Goal: Information Seeking & Learning: Learn about a topic

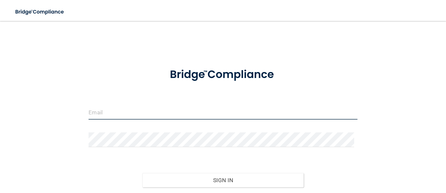
click at [129, 112] on input "email" at bounding box center [223, 112] width 269 height 15
type input "[EMAIL_ADDRESS][DOMAIN_NAME]"
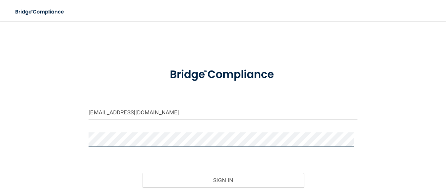
click at [142, 173] on button "Sign In" at bounding box center [222, 180] width 161 height 14
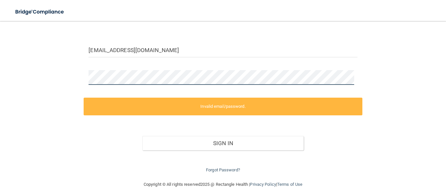
scroll to position [69, 0]
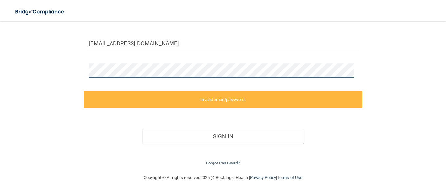
click at [67, 69] on div "shannonrene0706@gmail.com Invalid email/password. You don't have permission to …" at bounding box center [223, 62] width 420 height 209
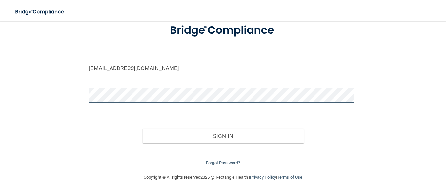
scroll to position [44, 0]
click at [142, 129] on button "Sign In" at bounding box center [222, 136] width 161 height 14
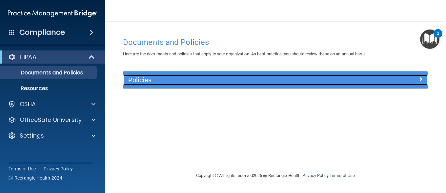
click at [180, 79] on h5 "Policies" at bounding box center [237, 79] width 218 height 7
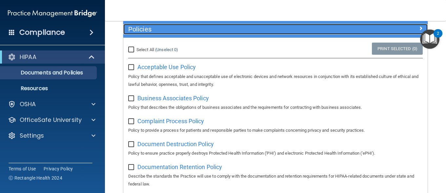
scroll to position [66, 0]
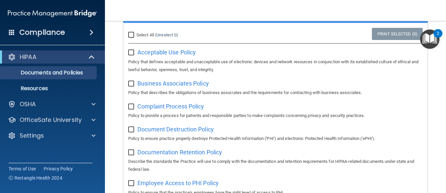
click at [130, 53] on input "checkbox" at bounding box center [132, 52] width 8 height 5
checkbox input "true"
click at [131, 85] on input "checkbox" at bounding box center [132, 83] width 8 height 5
checkbox input "true"
click at [132, 107] on input "checkbox" at bounding box center [132, 106] width 8 height 5
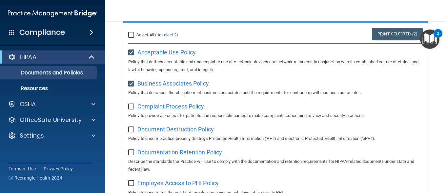
checkbox input "true"
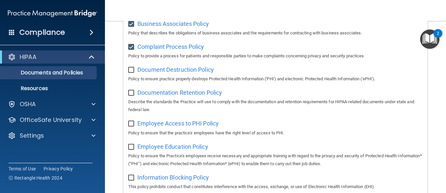
scroll to position [131, 0]
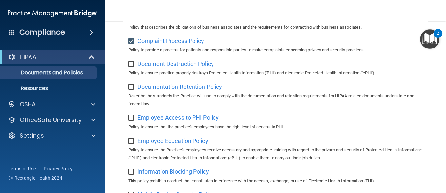
click at [131, 63] on input "checkbox" at bounding box center [132, 64] width 8 height 5
checkbox input "true"
click at [163, 86] on span "Documentation Retention Policy" at bounding box center [179, 86] width 85 height 7
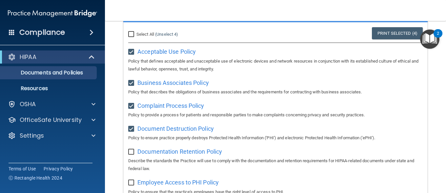
scroll to position [66, 0]
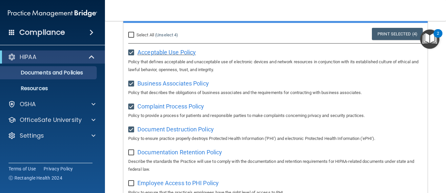
click at [184, 51] on span "Acceptable Use Policy" at bounding box center [166, 52] width 58 height 7
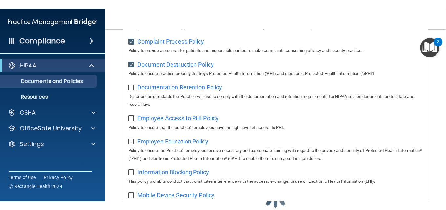
scroll to position [164, 0]
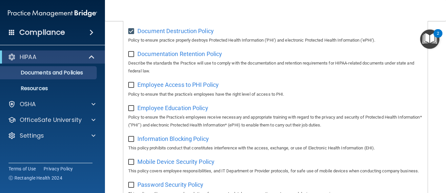
click at [131, 56] on input "checkbox" at bounding box center [132, 54] width 8 height 5
checkbox input "true"
click at [194, 86] on span "Employee Access to PHI Policy" at bounding box center [177, 84] width 81 height 7
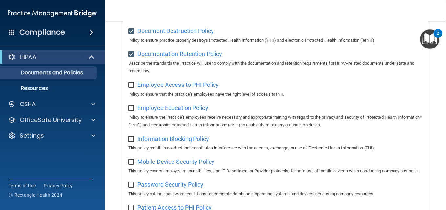
click at [132, 88] on input "checkbox" at bounding box center [132, 85] width 8 height 5
checkbox input "true"
click at [131, 110] on input "checkbox" at bounding box center [132, 108] width 8 height 5
checkbox input "true"
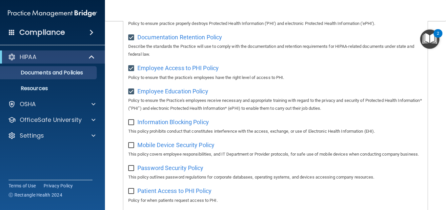
scroll to position [197, 0]
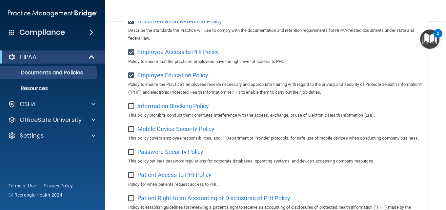
click at [132, 109] on input "checkbox" at bounding box center [132, 106] width 8 height 5
checkbox input "true"
click at [133, 136] on div "Mobile Device Security Policy This policy covers employee responsibilities, and…" at bounding box center [275, 133] width 295 height 19
click at [131, 131] on input "checkbox" at bounding box center [132, 129] width 8 height 5
checkbox input "true"
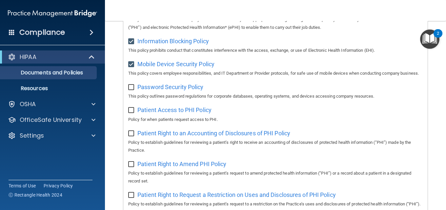
scroll to position [262, 0]
click at [131, 90] on input "checkbox" at bounding box center [132, 86] width 8 height 5
checkbox input "true"
click at [129, 112] on input "checkbox" at bounding box center [132, 109] width 8 height 5
checkbox input "true"
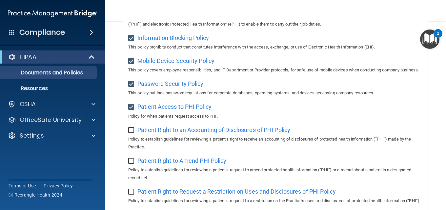
scroll to position [314, 0]
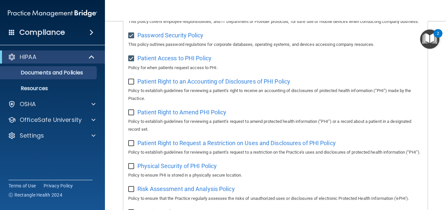
click at [132, 85] on input "checkbox" at bounding box center [132, 81] width 8 height 5
checkbox input "true"
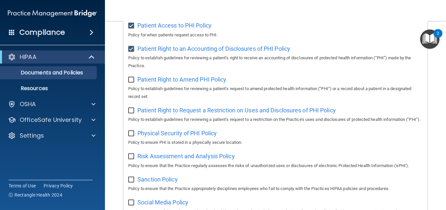
click at [133, 136] on input "checkbox" at bounding box center [132, 133] width 8 height 5
checkbox input "true"
click at [133, 113] on input "checkbox" at bounding box center [132, 110] width 8 height 5
checkbox input "true"
click at [133, 83] on input "checkbox" at bounding box center [132, 79] width 8 height 5
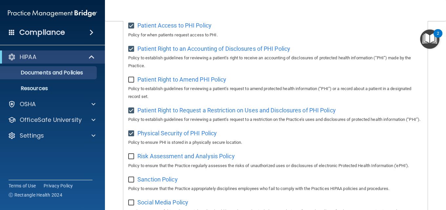
checkbox input "true"
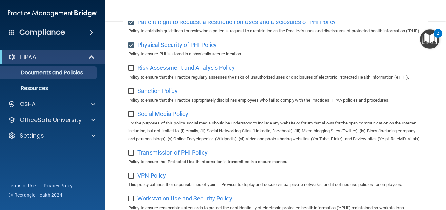
scroll to position [445, 0]
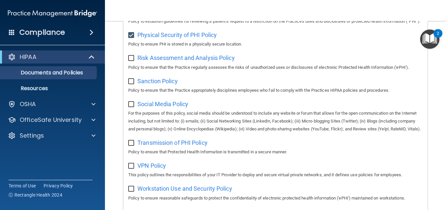
click at [130, 61] on input "checkbox" at bounding box center [132, 58] width 8 height 5
checkbox input "true"
click at [131, 84] on input "checkbox" at bounding box center [132, 81] width 8 height 5
checkbox input "true"
click at [129, 107] on input "checkbox" at bounding box center [132, 104] width 8 height 5
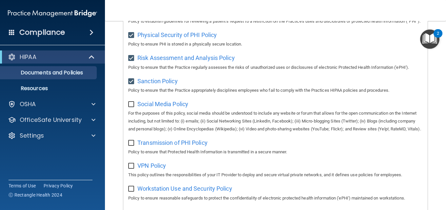
checkbox input "true"
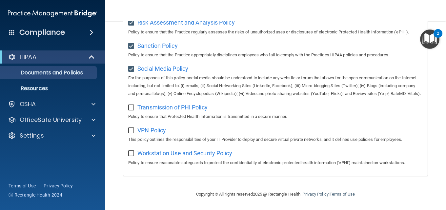
scroll to position [510, 0]
click at [131, 111] on div "Transmission of PHI Policy Policy to ensure that Protected Health Information i…" at bounding box center [275, 111] width 295 height 19
click at [134, 128] on input "checkbox" at bounding box center [132, 130] width 8 height 5
checkbox input "true"
click at [133, 108] on input "checkbox" at bounding box center [132, 107] width 8 height 5
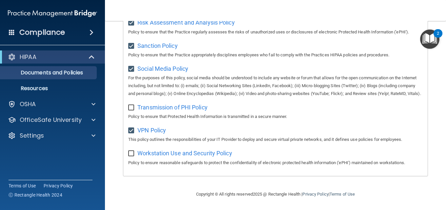
checkbox input "true"
click at [133, 152] on input "checkbox" at bounding box center [132, 153] width 8 height 5
checkbox input "true"
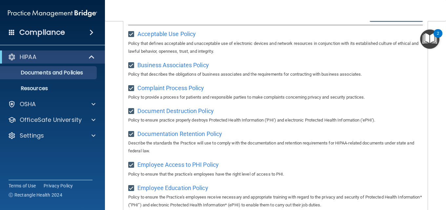
scroll to position [0, 0]
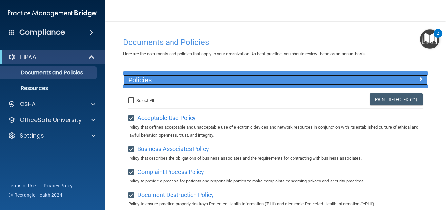
click at [419, 80] on span at bounding box center [421, 79] width 4 height 8
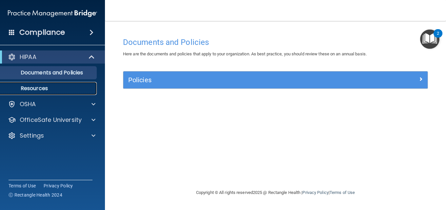
click at [38, 90] on p "Resources" at bounding box center [49, 88] width 90 height 7
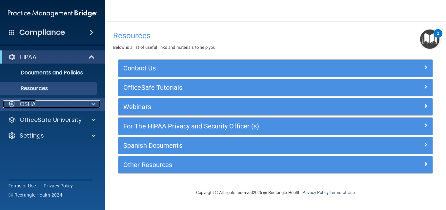
click at [90, 104] on div at bounding box center [92, 104] width 16 height 8
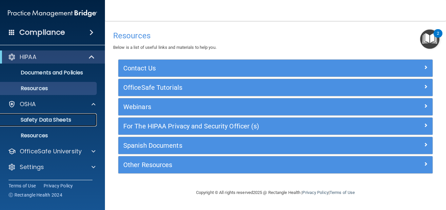
click at [72, 118] on p "Safety Data Sheets" at bounding box center [49, 120] width 90 height 7
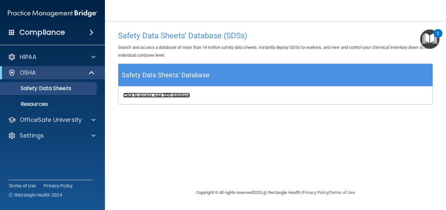
click at [175, 97] on b "Click to access your SDS database" at bounding box center [156, 95] width 67 height 5
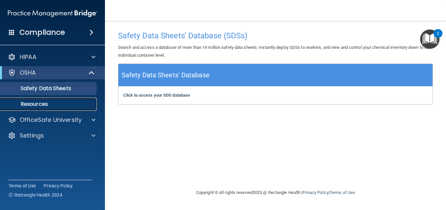
click at [52, 103] on p "Resources" at bounding box center [49, 104] width 90 height 7
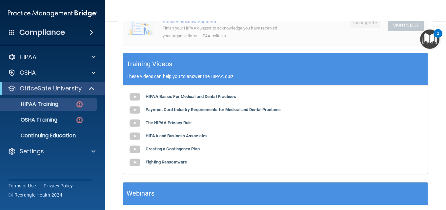
scroll to position [230, 0]
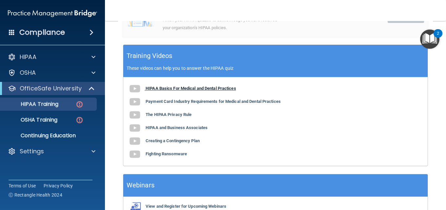
click at [201, 90] on b "HIPAA Basics For Medical and Dental Practices" at bounding box center [191, 88] width 91 height 5
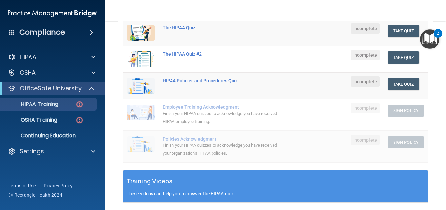
scroll to position [104, 0]
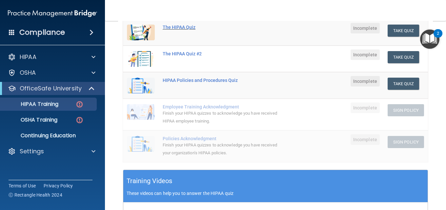
click at [181, 27] on div "The HIPAA Quiz" at bounding box center [224, 27] width 123 height 5
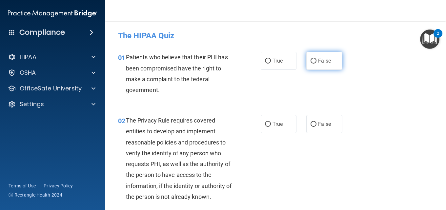
click at [312, 61] on input "False" at bounding box center [314, 61] width 6 height 5
radio input "true"
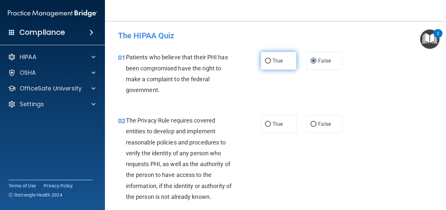
click at [265, 59] on input "True" at bounding box center [268, 61] width 6 height 5
radio input "true"
radio input "false"
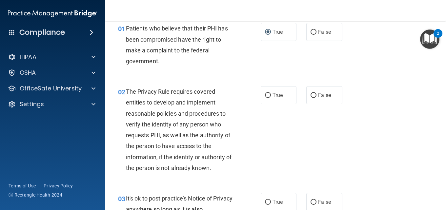
scroll to position [66, 0]
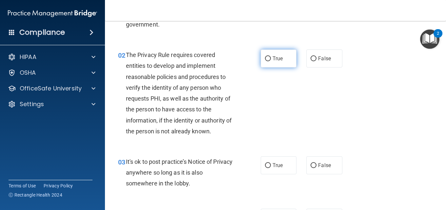
click at [265, 56] on input "True" at bounding box center [268, 58] width 6 height 5
radio input "true"
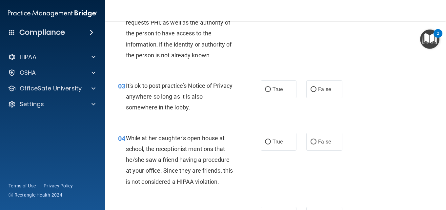
scroll to position [164, 0]
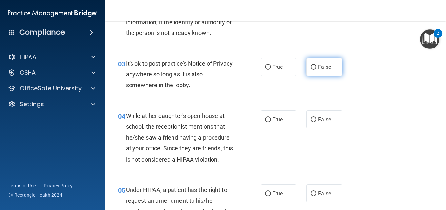
click at [311, 68] on input "False" at bounding box center [314, 67] width 6 height 5
radio input "true"
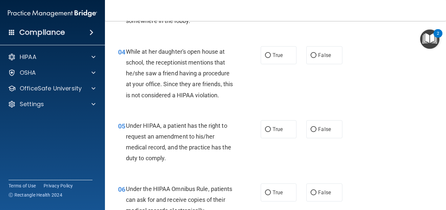
scroll to position [230, 0]
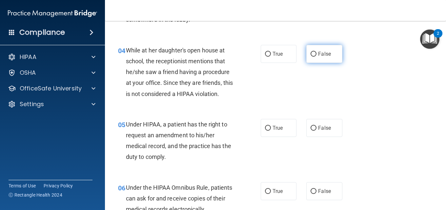
click at [311, 52] on input "False" at bounding box center [314, 54] width 6 height 5
radio input "true"
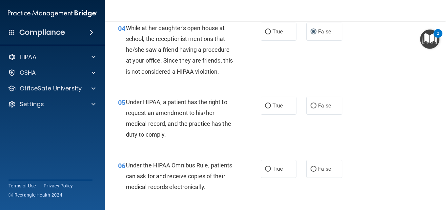
scroll to position [295, 0]
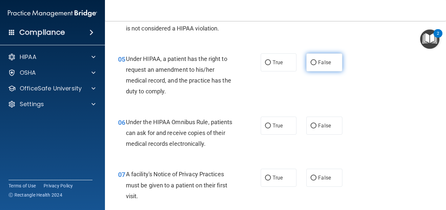
click at [318, 61] on span "False" at bounding box center [324, 62] width 13 height 6
click at [317, 61] on input "False" at bounding box center [314, 62] width 6 height 5
radio input "true"
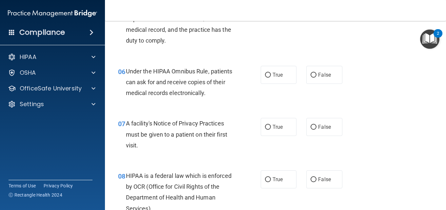
scroll to position [361, 0]
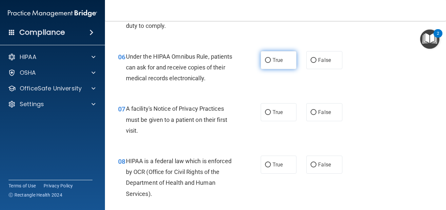
click at [268, 64] on label "True" at bounding box center [279, 60] width 36 height 18
click at [268, 63] on input "True" at bounding box center [268, 60] width 6 height 5
radio input "true"
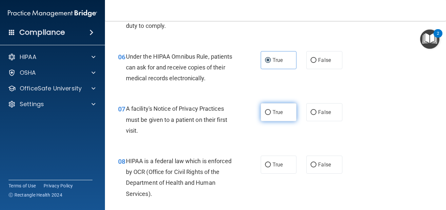
click at [269, 112] on label "True" at bounding box center [279, 112] width 36 height 18
click at [269, 112] on input "True" at bounding box center [268, 112] width 6 height 5
radio input "true"
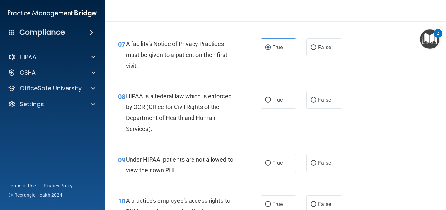
scroll to position [426, 0]
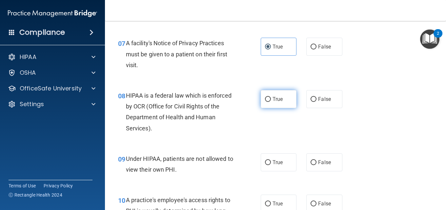
click at [275, 100] on span "True" at bounding box center [278, 99] width 10 height 6
click at [271, 100] on input "True" at bounding box center [268, 99] width 6 height 5
radio input "true"
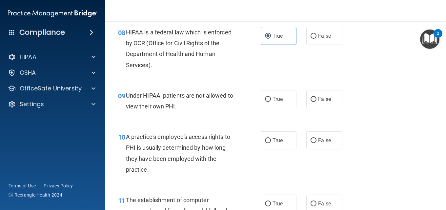
scroll to position [492, 0]
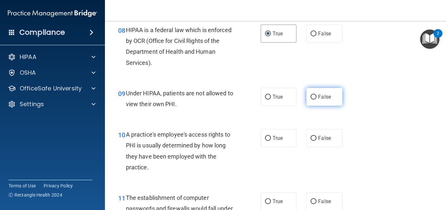
click at [318, 96] on span "False" at bounding box center [324, 97] width 13 height 6
click at [317, 96] on input "False" at bounding box center [314, 97] width 6 height 5
radio input "true"
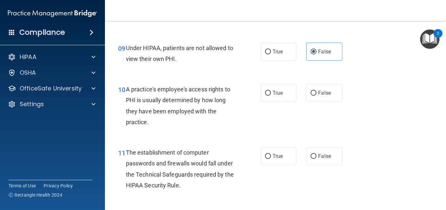
scroll to position [558, 0]
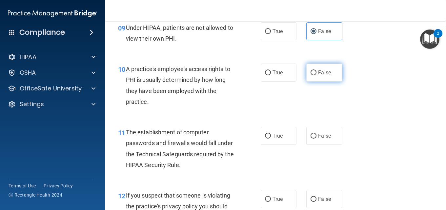
click at [311, 71] on input "False" at bounding box center [314, 73] width 6 height 5
radio input "true"
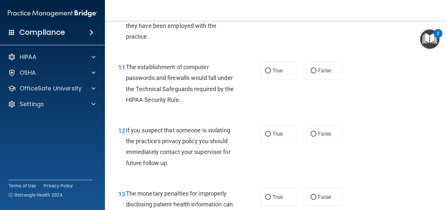
scroll to position [623, 0]
click at [264, 74] on label "True" at bounding box center [279, 70] width 36 height 18
click at [265, 73] on input "True" at bounding box center [268, 70] width 6 height 5
radio input "true"
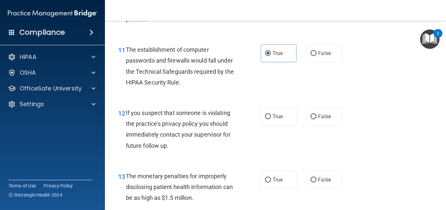
scroll to position [656, 0]
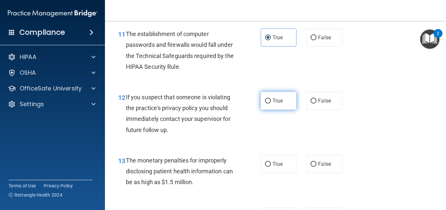
click at [265, 101] on input "True" at bounding box center [268, 101] width 6 height 5
radio input "true"
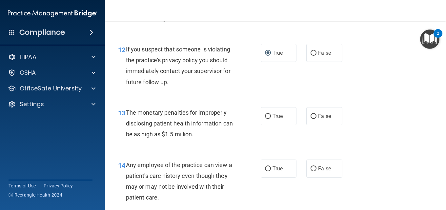
scroll to position [722, 0]
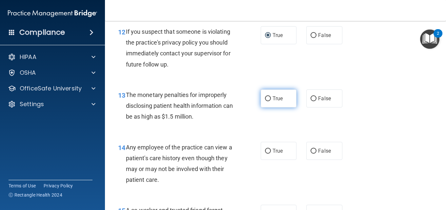
click at [276, 102] on label "True" at bounding box center [279, 99] width 36 height 18
click at [271, 101] on input "True" at bounding box center [268, 98] width 6 height 5
radio input "true"
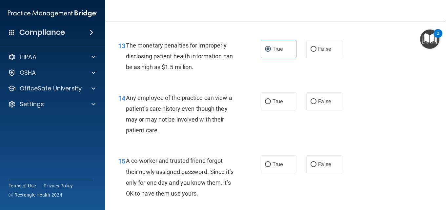
scroll to position [787, 0]
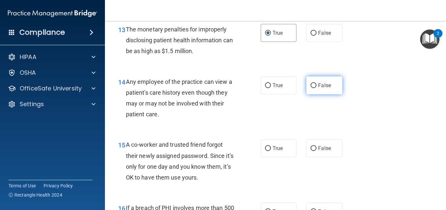
click at [323, 86] on span "False" at bounding box center [324, 85] width 13 height 6
click at [317, 86] on input "False" at bounding box center [314, 85] width 6 height 5
radio input "true"
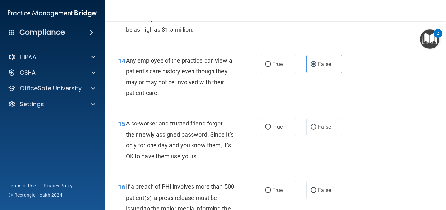
scroll to position [820, 0]
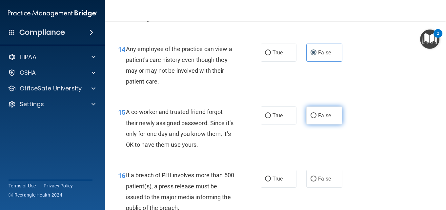
click at [314, 118] on label "False" at bounding box center [324, 116] width 36 height 18
click at [314, 118] on input "False" at bounding box center [314, 115] width 6 height 5
radio input "true"
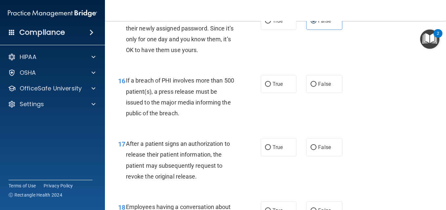
scroll to position [918, 0]
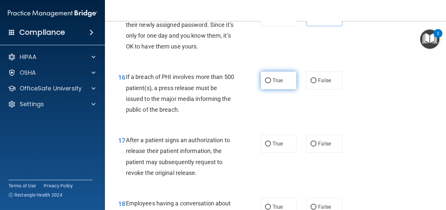
click at [269, 82] on label "True" at bounding box center [279, 81] width 36 height 18
click at [269, 82] on input "True" at bounding box center [268, 80] width 6 height 5
radio input "true"
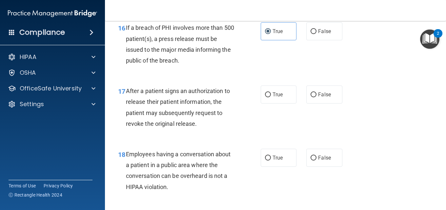
scroll to position [984, 0]
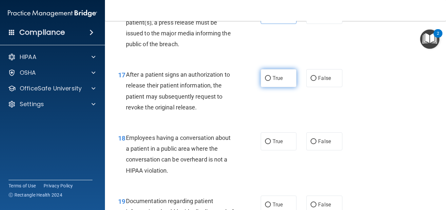
click at [261, 80] on label "True" at bounding box center [279, 78] width 36 height 18
click at [265, 80] on input "True" at bounding box center [268, 78] width 6 height 5
radio input "true"
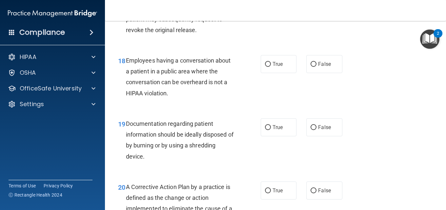
scroll to position [1082, 0]
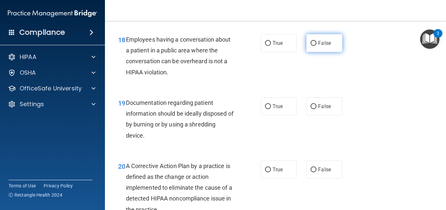
click at [323, 45] on span "False" at bounding box center [324, 43] width 13 height 6
click at [317, 45] on input "False" at bounding box center [314, 43] width 6 height 5
radio input "true"
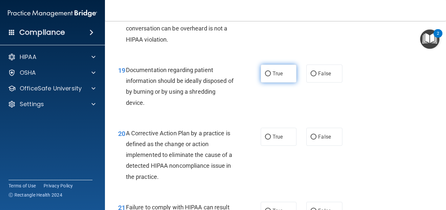
click at [276, 78] on label "True" at bounding box center [279, 74] width 36 height 18
click at [271, 76] on input "True" at bounding box center [268, 74] width 6 height 5
radio input "true"
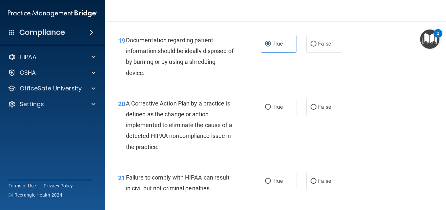
scroll to position [1148, 0]
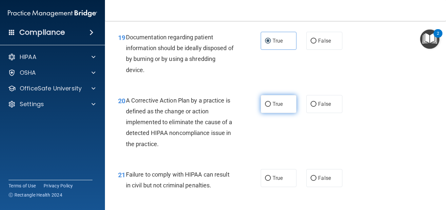
click at [277, 101] on span "True" at bounding box center [278, 104] width 10 height 6
click at [271, 102] on input "True" at bounding box center [268, 104] width 6 height 5
radio input "true"
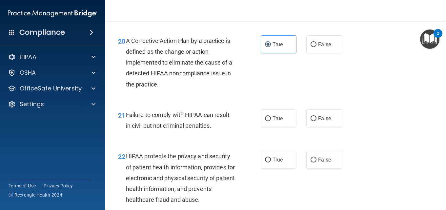
scroll to position [1214, 0]
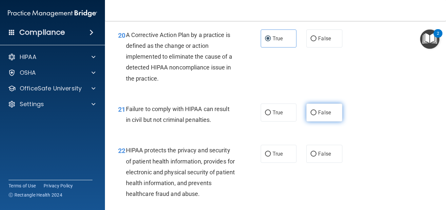
click at [321, 115] on span "False" at bounding box center [324, 113] width 13 height 6
click at [317, 115] on input "False" at bounding box center [314, 113] width 6 height 5
radio input "true"
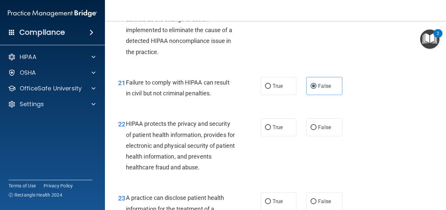
scroll to position [1279, 0]
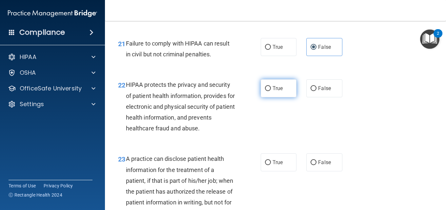
click at [279, 85] on span "True" at bounding box center [278, 88] width 10 height 6
click at [271, 86] on input "True" at bounding box center [268, 88] width 6 height 5
radio input "true"
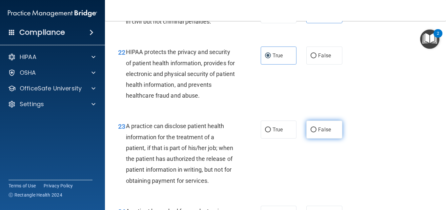
click at [318, 134] on label "False" at bounding box center [324, 130] width 36 height 18
click at [317, 133] on input "False" at bounding box center [314, 130] width 6 height 5
radio input "true"
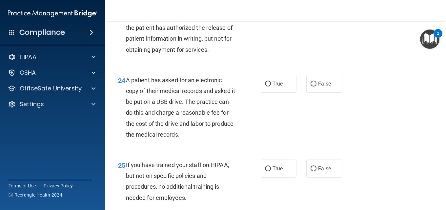
scroll to position [1476, 0]
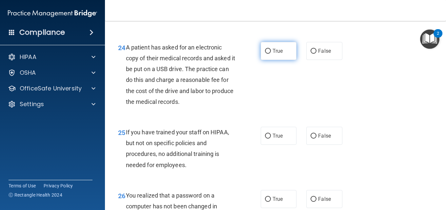
click at [273, 60] on label "True" at bounding box center [279, 51] width 36 height 18
click at [271, 54] on input "True" at bounding box center [268, 51] width 6 height 5
radio input "true"
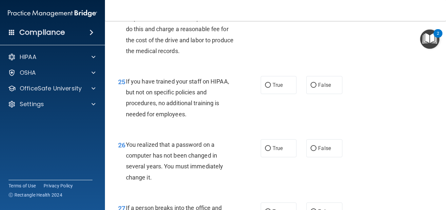
scroll to position [1542, 0]
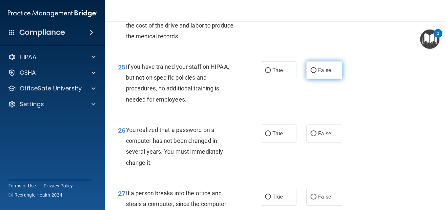
click at [312, 73] on input "False" at bounding box center [314, 70] width 6 height 5
radio input "true"
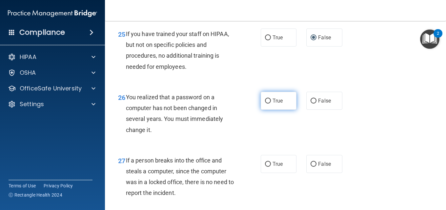
click at [283, 110] on label "True" at bounding box center [279, 101] width 36 height 18
click at [271, 104] on input "True" at bounding box center [268, 101] width 6 height 5
radio input "true"
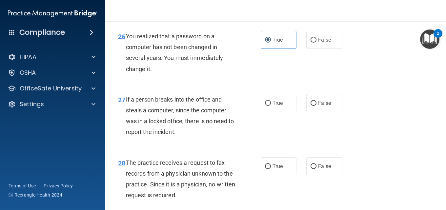
scroll to position [1640, 0]
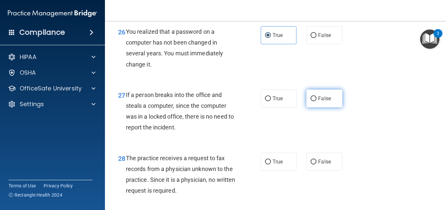
click at [318, 102] on span "False" at bounding box center [324, 98] width 13 height 6
click at [317, 101] on input "False" at bounding box center [314, 98] width 6 height 5
radio input "true"
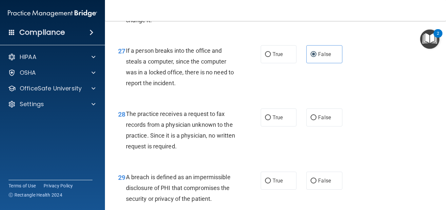
scroll to position [1706, 0]
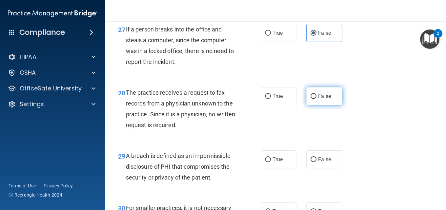
click at [319, 99] on span "False" at bounding box center [324, 96] width 13 height 6
click at [317, 99] on input "False" at bounding box center [314, 96] width 6 height 5
radio input "true"
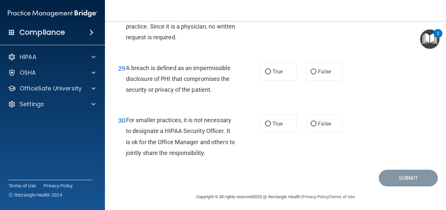
scroll to position [1804, 0]
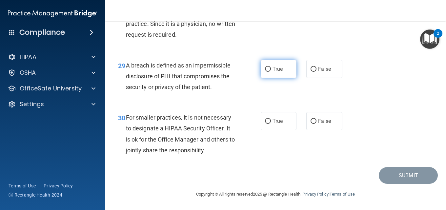
click at [277, 72] on span "True" at bounding box center [278, 69] width 10 height 6
click at [271, 72] on input "True" at bounding box center [268, 69] width 6 height 5
radio input "true"
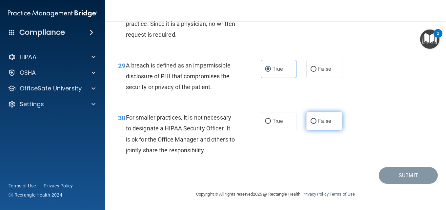
click at [325, 120] on label "False" at bounding box center [324, 121] width 36 height 18
click at [317, 120] on input "False" at bounding box center [314, 121] width 6 height 5
radio input "true"
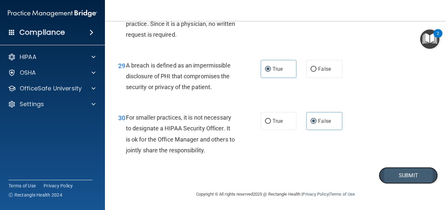
click at [414, 179] on button "Submit" at bounding box center [408, 175] width 59 height 17
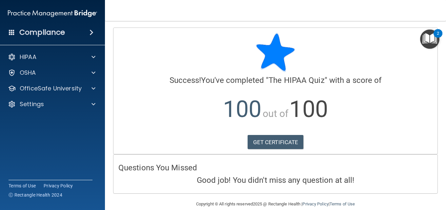
scroll to position [10, 0]
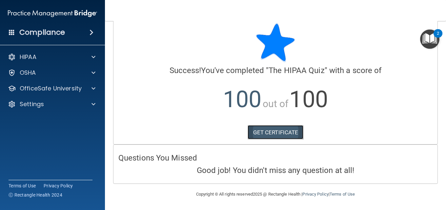
click at [285, 135] on link "GET CERTIFICATE" at bounding box center [276, 132] width 56 height 14
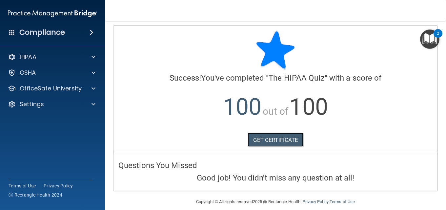
scroll to position [0, 0]
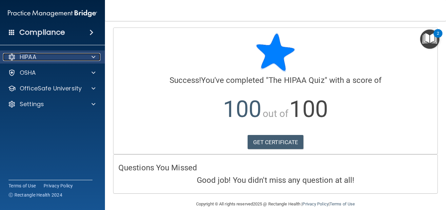
click at [90, 55] on div at bounding box center [92, 57] width 16 height 8
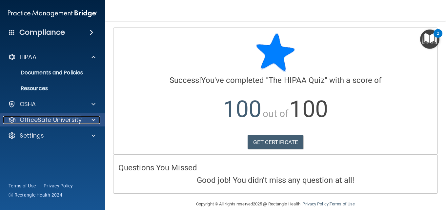
click at [65, 123] on p "OfficeSafe University" at bounding box center [51, 120] width 62 height 8
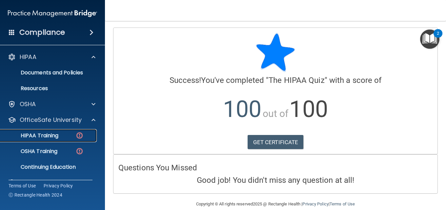
click at [59, 135] on div "HIPAA Training" at bounding box center [49, 136] width 90 height 7
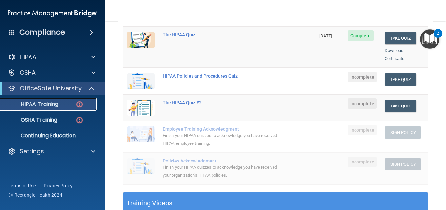
scroll to position [98, 0]
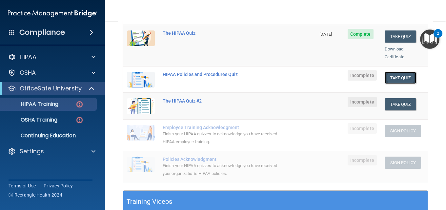
click at [400, 73] on button "Take Quiz" at bounding box center [400, 78] width 31 height 12
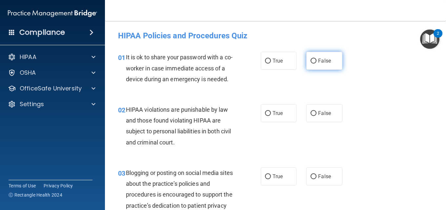
click at [313, 62] on input "False" at bounding box center [314, 61] width 6 height 5
radio input "true"
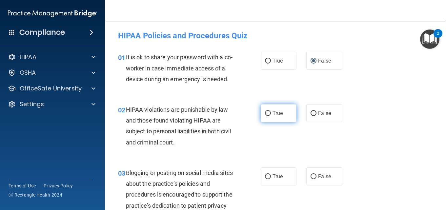
click at [276, 112] on span "True" at bounding box center [278, 113] width 10 height 6
click at [271, 112] on input "True" at bounding box center [268, 113] width 6 height 5
radio input "true"
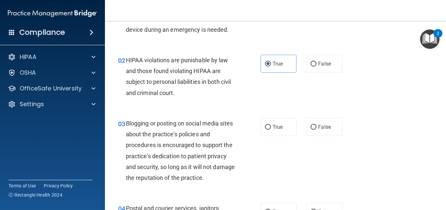
scroll to position [66, 0]
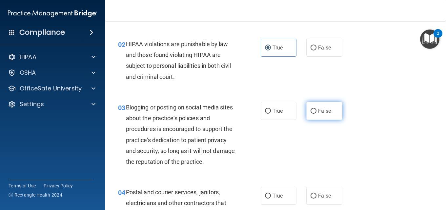
click at [319, 109] on span "False" at bounding box center [324, 111] width 13 height 6
click at [317, 109] on input "False" at bounding box center [314, 111] width 6 height 5
radio input "true"
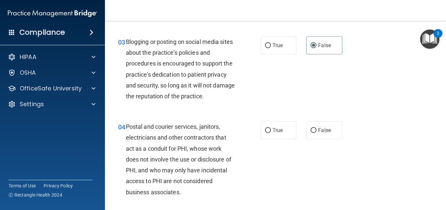
scroll to position [164, 0]
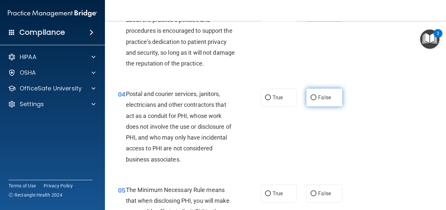
click at [312, 96] on input "False" at bounding box center [314, 97] width 6 height 5
radio input "true"
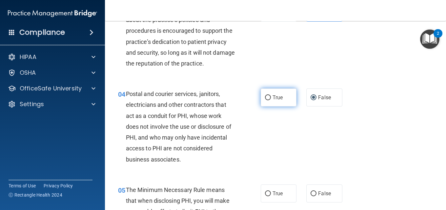
click at [277, 103] on label "True" at bounding box center [279, 98] width 36 height 18
click at [271, 100] on input "True" at bounding box center [268, 97] width 6 height 5
radio input "true"
radio input "false"
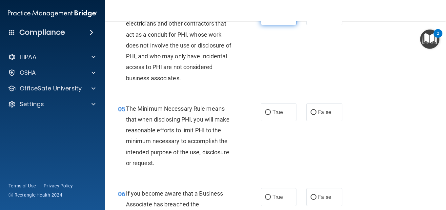
scroll to position [262, 0]
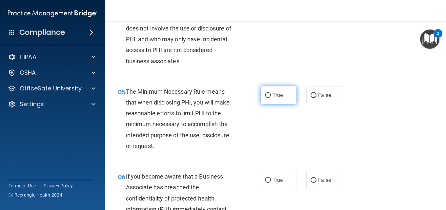
click at [274, 97] on span "True" at bounding box center [278, 95] width 10 height 6
click at [271, 97] on input "True" at bounding box center [268, 95] width 6 height 5
radio input "true"
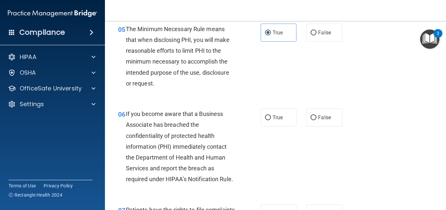
scroll to position [361, 0]
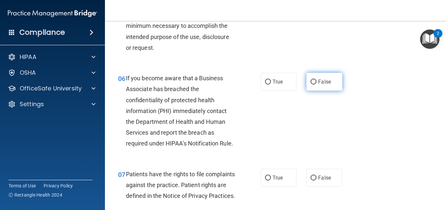
click at [313, 84] on input "False" at bounding box center [314, 82] width 6 height 5
radio input "true"
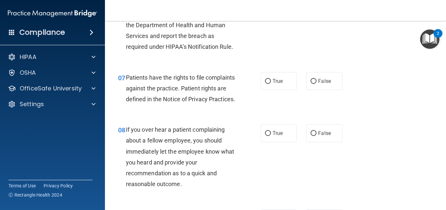
scroll to position [459, 0]
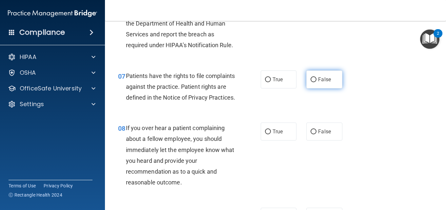
click at [318, 89] on label "False" at bounding box center [324, 80] width 36 height 18
click at [317, 82] on input "False" at bounding box center [314, 79] width 6 height 5
radio input "true"
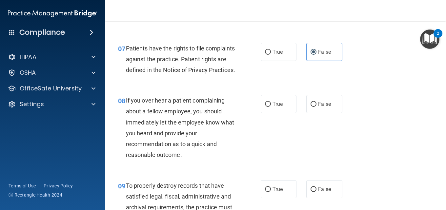
scroll to position [558, 0]
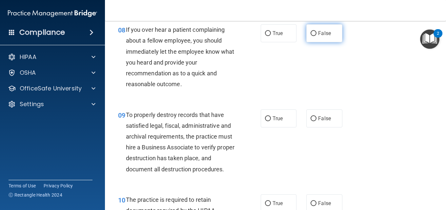
click at [334, 42] on label "False" at bounding box center [324, 33] width 36 height 18
click at [317, 36] on input "False" at bounding box center [314, 33] width 6 height 5
radio input "true"
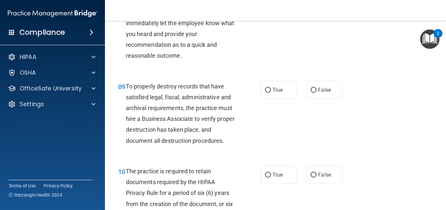
scroll to position [656, 0]
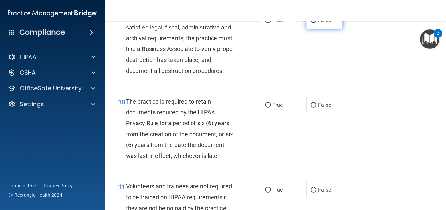
click at [324, 23] on span "False" at bounding box center [324, 20] width 13 height 6
click at [317, 23] on input "False" at bounding box center [314, 20] width 6 height 5
radio input "true"
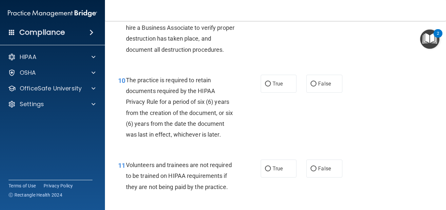
scroll to position [689, 0]
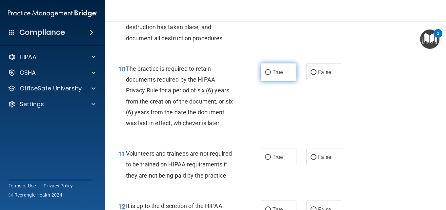
click at [274, 75] on span "True" at bounding box center [278, 72] width 10 height 6
click at [271, 75] on input "True" at bounding box center [268, 72] width 6 height 5
radio input "true"
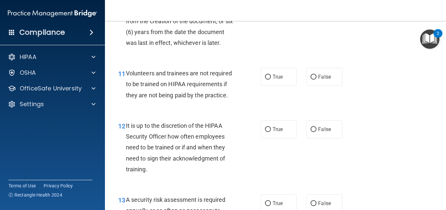
scroll to position [787, 0]
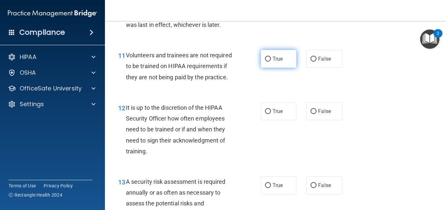
click at [273, 62] on span "True" at bounding box center [278, 59] width 10 height 6
click at [271, 62] on input "True" at bounding box center [268, 59] width 6 height 5
radio input "true"
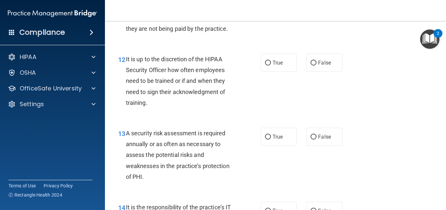
scroll to position [853, 0]
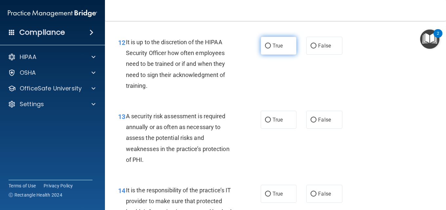
click at [275, 55] on label "True" at bounding box center [279, 46] width 36 height 18
click at [271, 49] on input "True" at bounding box center [268, 46] width 6 height 5
radio input "true"
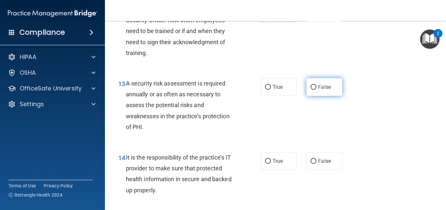
click at [326, 90] on span "False" at bounding box center [324, 87] width 13 height 6
click at [317, 90] on input "False" at bounding box center [314, 87] width 6 height 5
radio input "true"
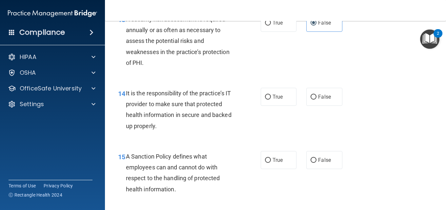
scroll to position [951, 0]
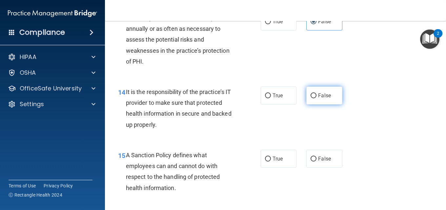
click at [316, 105] on label "False" at bounding box center [324, 96] width 36 height 18
click at [316, 98] on input "False" at bounding box center [314, 95] width 6 height 5
radio input "true"
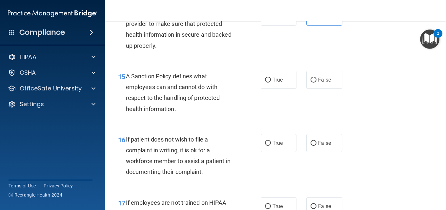
scroll to position [1050, 0]
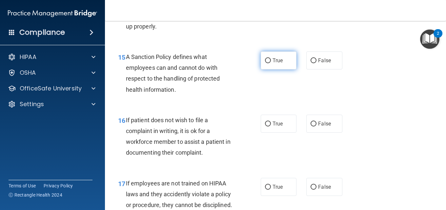
click at [273, 70] on label "True" at bounding box center [279, 60] width 36 height 18
click at [271, 63] on input "True" at bounding box center [268, 60] width 6 height 5
radio input "true"
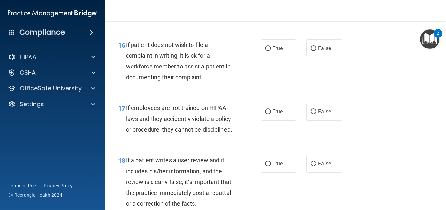
scroll to position [1148, 0]
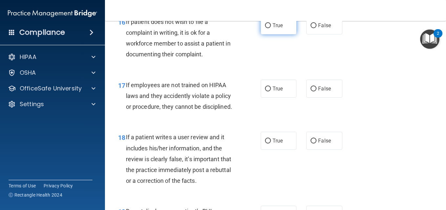
click at [273, 34] on label "True" at bounding box center [279, 25] width 36 height 18
click at [271, 28] on input "True" at bounding box center [268, 25] width 6 height 5
radio input "true"
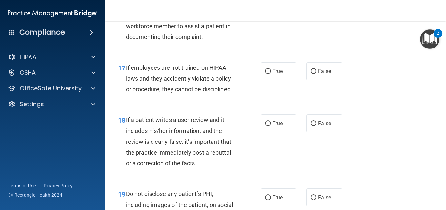
scroll to position [1181, 0]
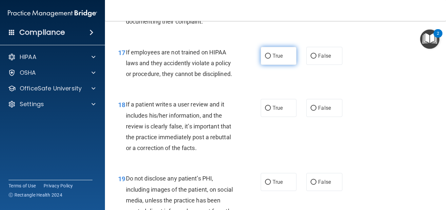
click at [274, 65] on label "True" at bounding box center [279, 56] width 36 height 18
click at [271, 59] on input "True" at bounding box center [268, 56] width 6 height 5
radio input "true"
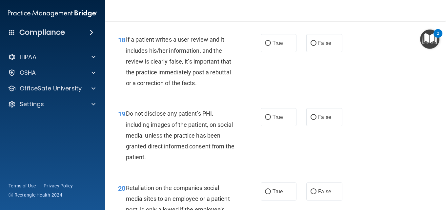
scroll to position [1246, 0]
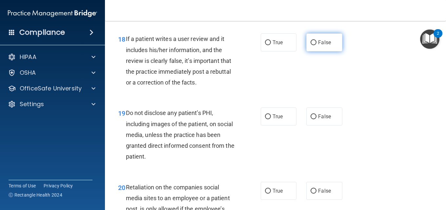
click at [317, 51] on label "False" at bounding box center [324, 42] width 36 height 18
click at [317, 45] on input "False" at bounding box center [314, 42] width 6 height 5
radio input "true"
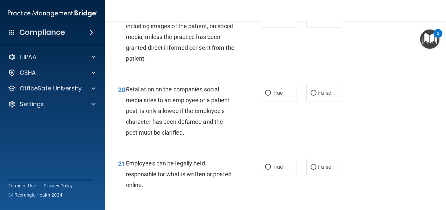
scroll to position [1345, 0]
click at [312, 27] on label "False" at bounding box center [324, 18] width 36 height 18
click at [312, 21] on input "False" at bounding box center [314, 18] width 6 height 5
radio input "true"
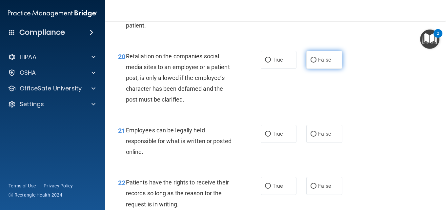
click at [318, 69] on label "False" at bounding box center [324, 60] width 36 height 18
click at [317, 63] on input "False" at bounding box center [314, 60] width 6 height 5
radio input "true"
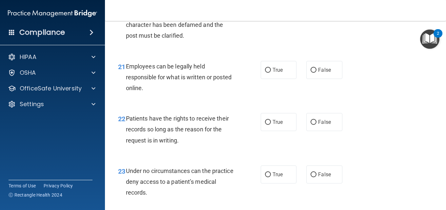
scroll to position [1443, 0]
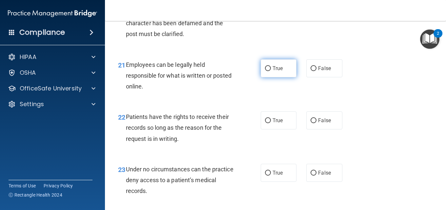
click at [273, 77] on label "True" at bounding box center [279, 68] width 36 height 18
click at [271, 71] on input "True" at bounding box center [268, 68] width 6 height 5
radio input "true"
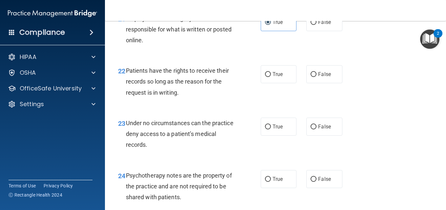
scroll to position [1509, 0]
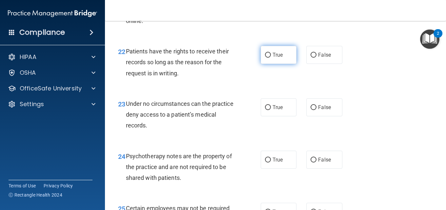
click at [265, 58] on input "True" at bounding box center [268, 55] width 6 height 5
radio input "true"
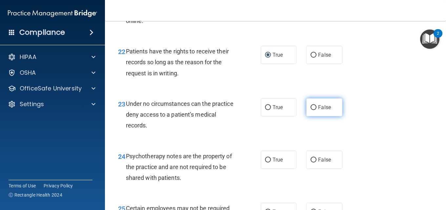
click at [314, 110] on input "False" at bounding box center [314, 107] width 6 height 5
radio input "true"
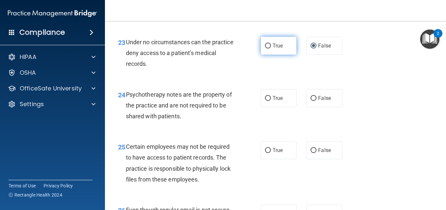
scroll to position [1574, 0]
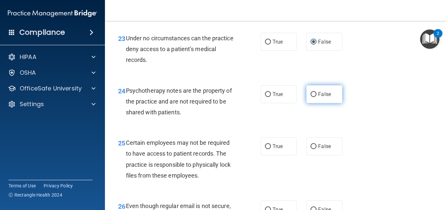
click at [312, 97] on input "False" at bounding box center [314, 94] width 6 height 5
radio input "true"
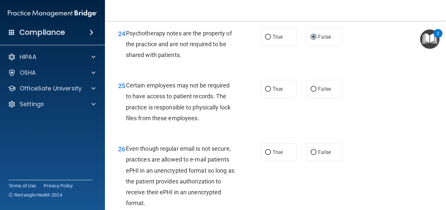
scroll to position [1640, 0]
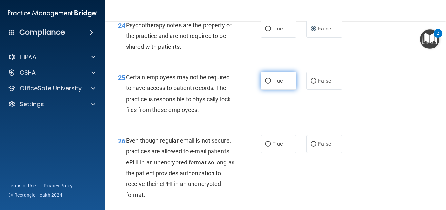
click at [282, 90] on label "True" at bounding box center [279, 81] width 36 height 18
click at [271, 84] on input "True" at bounding box center [268, 81] width 6 height 5
radio input "true"
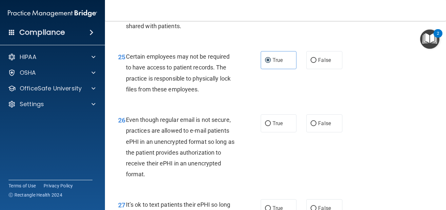
scroll to position [1738, 0]
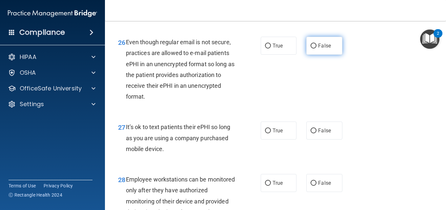
click at [316, 55] on label "False" at bounding box center [324, 46] width 36 height 18
click at [316, 49] on input "False" at bounding box center [314, 46] width 6 height 5
radio input "true"
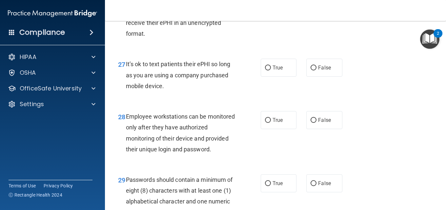
scroll to position [1804, 0]
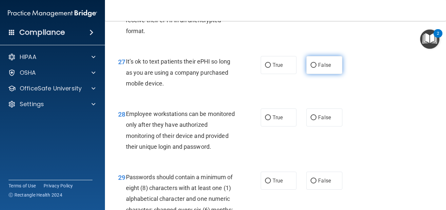
click at [314, 68] on input "False" at bounding box center [314, 65] width 6 height 5
radio input "true"
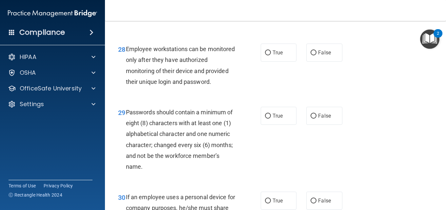
scroll to position [1870, 0]
click at [282, 61] on label "True" at bounding box center [279, 52] width 36 height 18
click at [271, 55] on input "True" at bounding box center [268, 52] width 6 height 5
radio input "true"
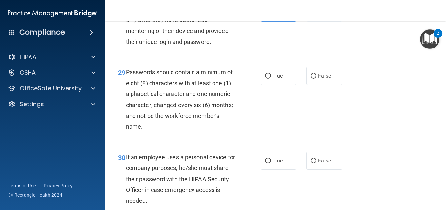
scroll to position [1935, 0]
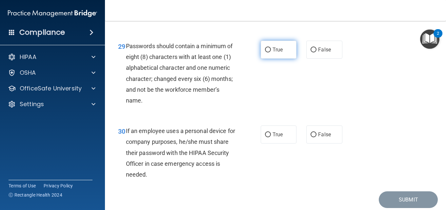
click at [278, 59] on label "True" at bounding box center [279, 50] width 36 height 18
click at [271, 52] on input "True" at bounding box center [268, 50] width 6 height 5
radio input "true"
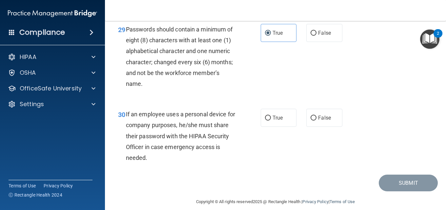
scroll to position [1968, 0]
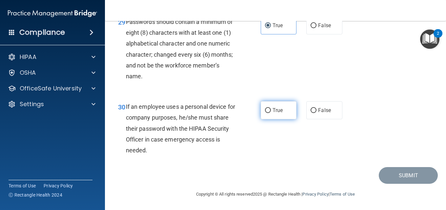
click at [276, 119] on label "True" at bounding box center [279, 110] width 36 height 18
click at [271, 113] on input "True" at bounding box center [268, 110] width 6 height 5
radio input "true"
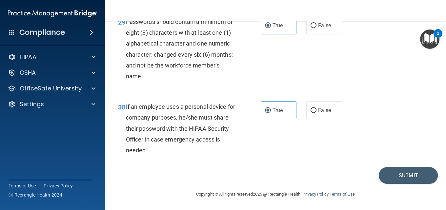
scroll to position [2003, 0]
click at [412, 176] on button "Submit" at bounding box center [408, 175] width 59 height 17
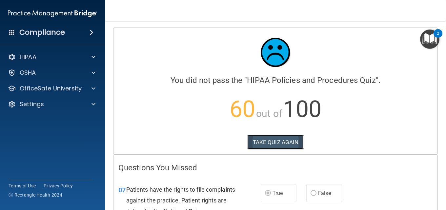
click at [273, 142] on button "TAKE QUIZ AGAIN" at bounding box center [275, 142] width 57 height 14
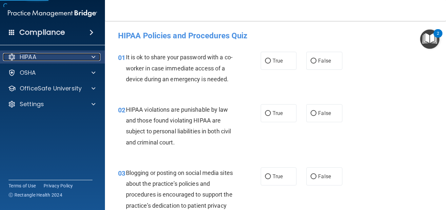
click at [36, 55] on p "HIPAA" at bounding box center [28, 57] width 17 height 8
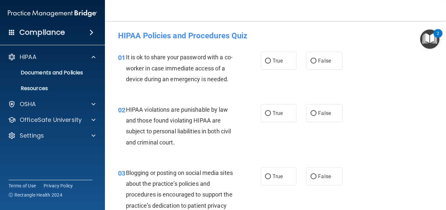
click at [30, 97] on div "HIPAA Documents and Policies Report an Incident Business Associates Emergency P…" at bounding box center [52, 98] width 105 height 100
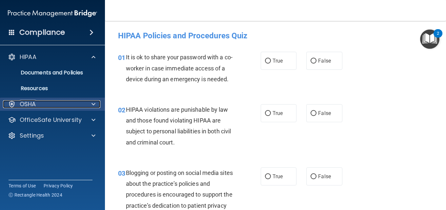
click at [30, 102] on p "OSHA" at bounding box center [28, 104] width 16 height 8
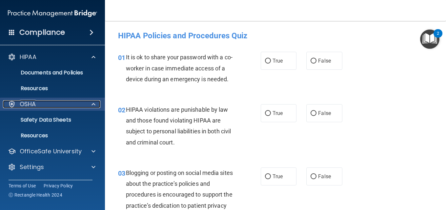
click at [28, 102] on p "OSHA" at bounding box center [28, 104] width 16 height 8
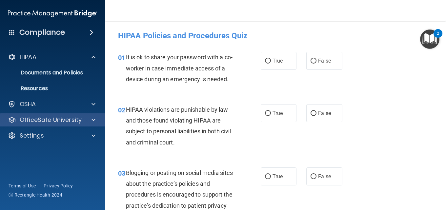
click at [63, 115] on div "OfficeSafe University" at bounding box center [52, 119] width 105 height 13
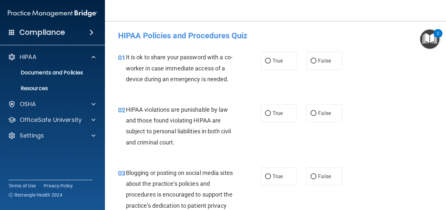
click at [435, 33] on div "2" at bounding box center [438, 33] width 9 height 9
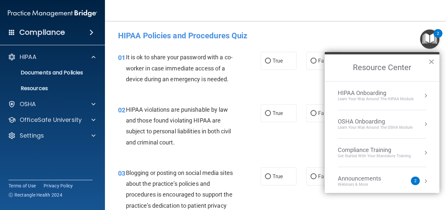
click at [436, 34] on div "2" at bounding box center [438, 33] width 9 height 9
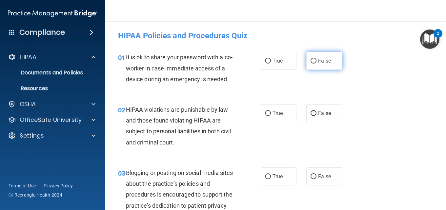
click at [312, 61] on input "False" at bounding box center [314, 61] width 6 height 5
radio input "true"
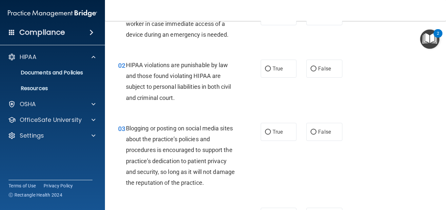
scroll to position [66, 0]
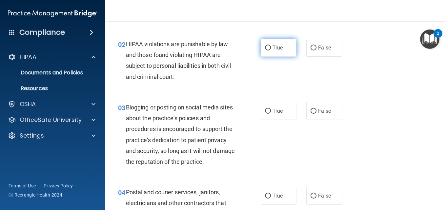
click at [267, 47] on input "True" at bounding box center [268, 48] width 6 height 5
radio input "true"
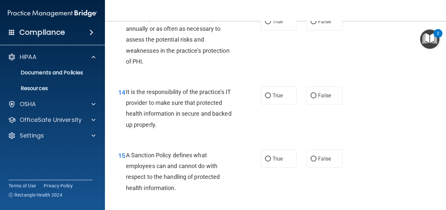
scroll to position [787, 0]
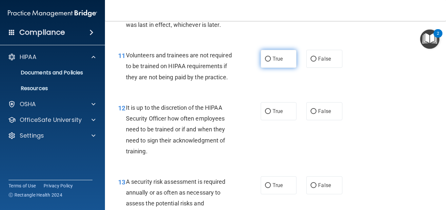
click at [267, 62] on input "True" at bounding box center [268, 59] width 6 height 5
radio input "true"
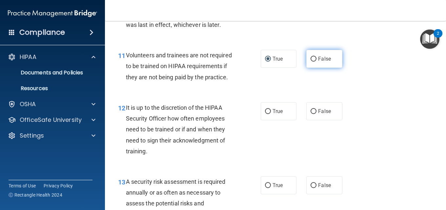
click at [311, 62] on input "False" at bounding box center [314, 59] width 6 height 5
radio input "true"
radio input "false"
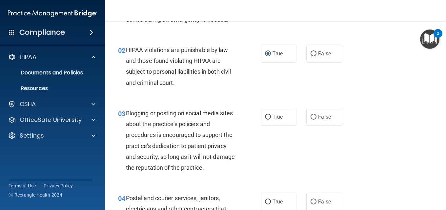
scroll to position [66, 0]
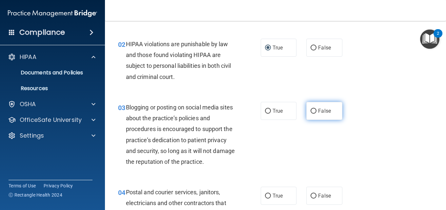
click at [312, 112] on input "False" at bounding box center [314, 111] width 6 height 5
radio input "true"
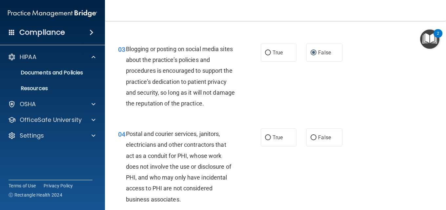
scroll to position [131, 0]
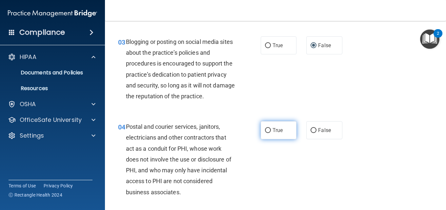
click at [270, 127] on label "True" at bounding box center [279, 130] width 36 height 18
click at [270, 128] on input "True" at bounding box center [268, 130] width 6 height 5
radio input "true"
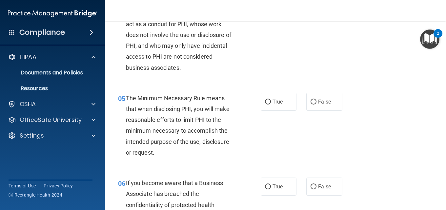
scroll to position [262, 0]
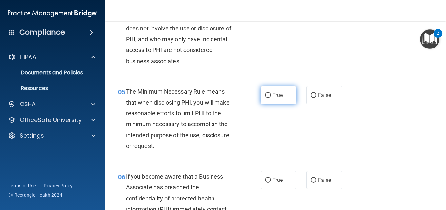
click at [275, 91] on label "True" at bounding box center [279, 95] width 36 height 18
click at [271, 93] on input "True" at bounding box center [268, 95] width 6 height 5
radio input "true"
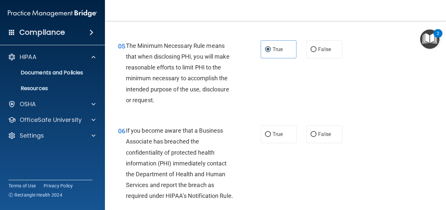
scroll to position [328, 0]
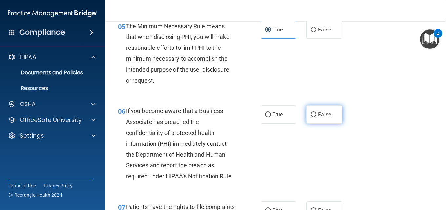
click at [312, 114] on input "False" at bounding box center [314, 114] width 6 height 5
radio input "true"
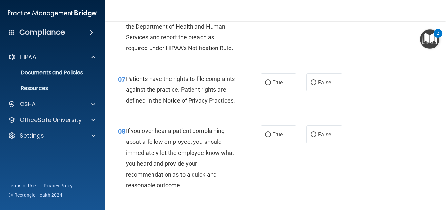
scroll to position [459, 0]
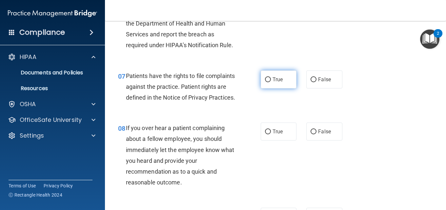
click at [276, 89] on label "True" at bounding box center [279, 80] width 36 height 18
click at [271, 82] on input "True" at bounding box center [268, 79] width 6 height 5
radio input "true"
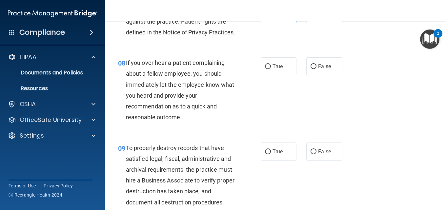
scroll to position [525, 0]
click at [318, 69] on span "False" at bounding box center [324, 66] width 13 height 6
click at [317, 69] on input "False" at bounding box center [314, 66] width 6 height 5
radio input "true"
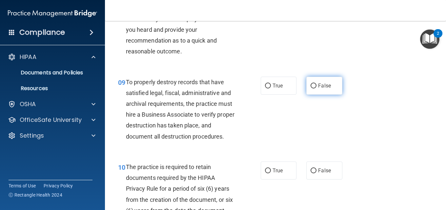
click at [318, 89] on span "False" at bounding box center [324, 86] width 13 height 6
click at [317, 89] on input "False" at bounding box center [314, 86] width 6 height 5
radio input "true"
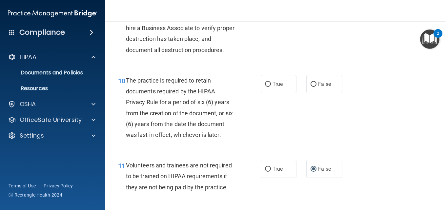
scroll to position [689, 0]
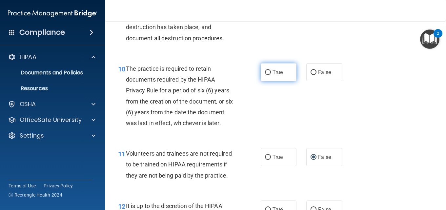
click at [274, 75] on span "True" at bounding box center [278, 72] width 10 height 6
click at [271, 75] on input "True" at bounding box center [268, 72] width 6 height 5
radio input "true"
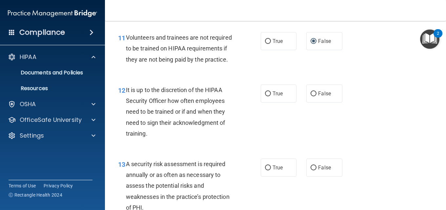
scroll to position [820, 0]
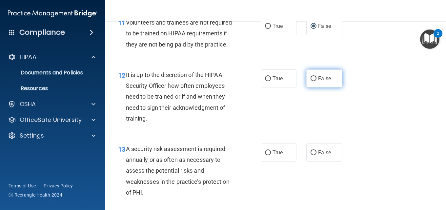
click at [313, 81] on input "False" at bounding box center [314, 78] width 6 height 5
radio input "true"
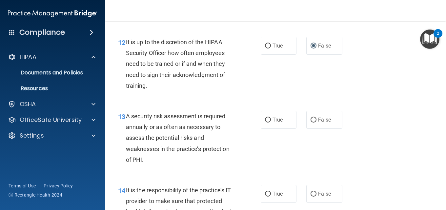
scroll to position [886, 0]
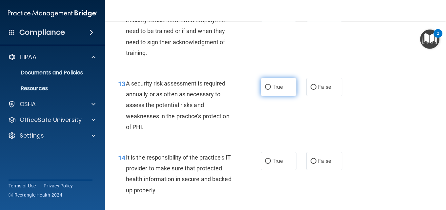
click at [268, 96] on label "True" at bounding box center [279, 87] width 36 height 18
click at [268, 90] on input "True" at bounding box center [268, 87] width 6 height 5
radio input "true"
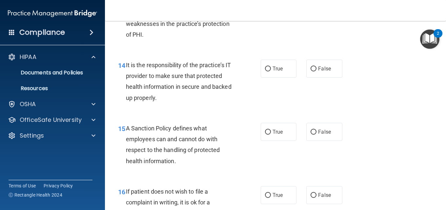
scroll to position [984, 0]
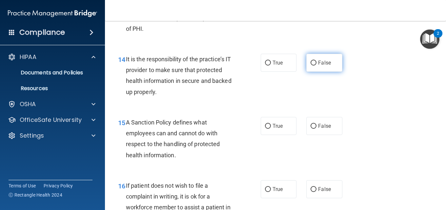
click at [313, 72] on label "False" at bounding box center [324, 63] width 36 height 18
click at [313, 66] on input "False" at bounding box center [314, 63] width 6 height 5
radio input "true"
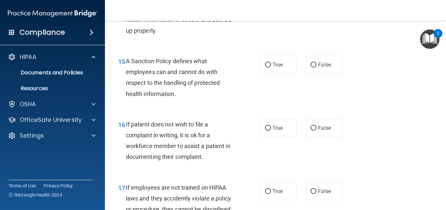
scroll to position [1050, 0]
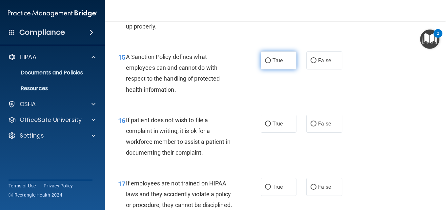
click at [266, 63] on input "True" at bounding box center [268, 60] width 6 height 5
radio input "true"
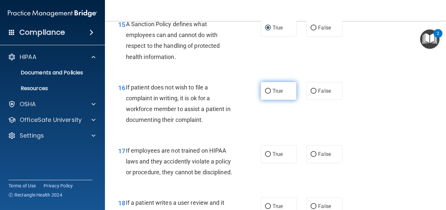
click at [275, 94] on span "True" at bounding box center [278, 91] width 10 height 6
click at [271, 94] on input "True" at bounding box center [268, 91] width 6 height 5
radio input "true"
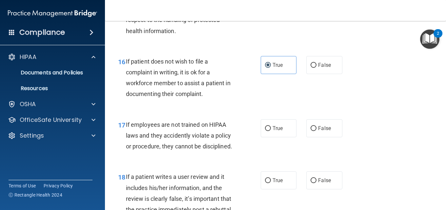
scroll to position [1181, 0]
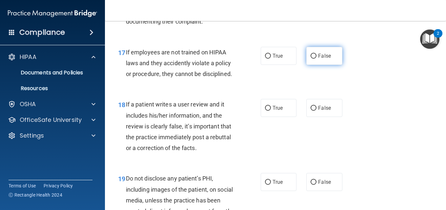
click at [321, 65] on label "False" at bounding box center [324, 56] width 36 height 18
click at [317, 59] on input "False" at bounding box center [314, 56] width 6 height 5
radio input "true"
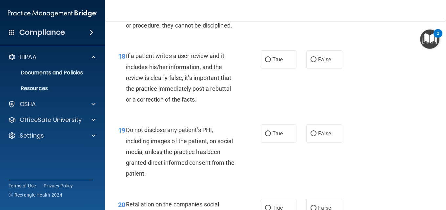
scroll to position [1246, 0]
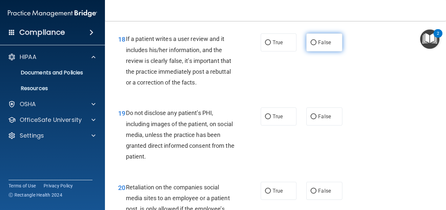
click at [319, 51] on label "False" at bounding box center [324, 42] width 36 height 18
click at [317, 45] on input "False" at bounding box center [314, 42] width 6 height 5
radio input "true"
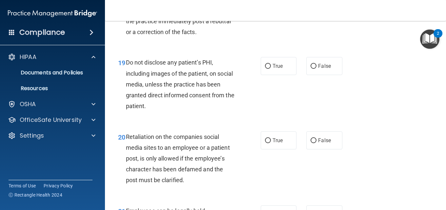
scroll to position [1312, 0]
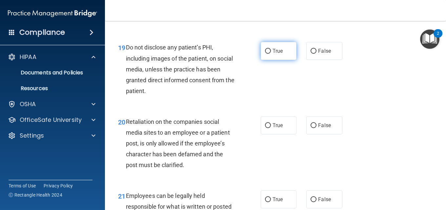
click at [279, 60] on label "True" at bounding box center [279, 51] width 36 height 18
click at [271, 54] on input "True" at bounding box center [268, 51] width 6 height 5
radio input "true"
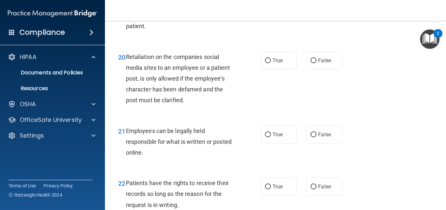
scroll to position [1378, 0]
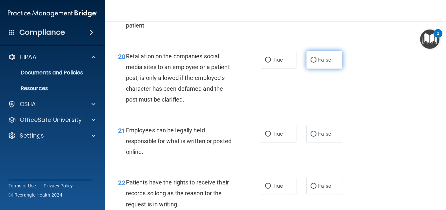
click at [322, 63] on span "False" at bounding box center [324, 60] width 13 height 6
click at [317, 63] on input "False" at bounding box center [314, 60] width 6 height 5
radio input "true"
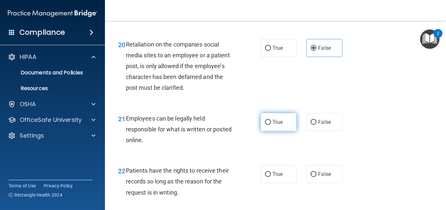
scroll to position [1410, 0]
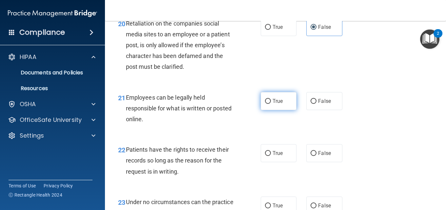
click at [275, 110] on label "True" at bounding box center [279, 101] width 36 height 18
click at [271, 104] on input "True" at bounding box center [268, 101] width 6 height 5
radio input "true"
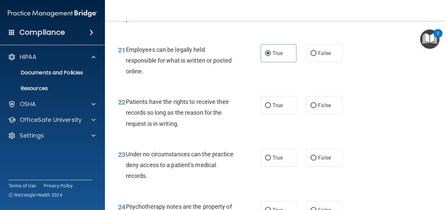
scroll to position [1476, 0]
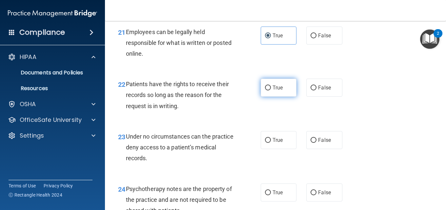
click at [276, 97] on label "True" at bounding box center [279, 88] width 36 height 18
click at [271, 91] on input "True" at bounding box center [268, 88] width 6 height 5
radio input "true"
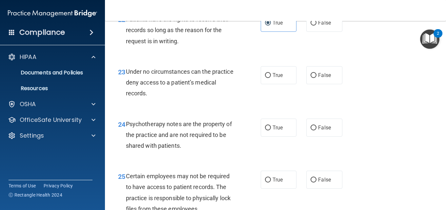
scroll to position [1542, 0]
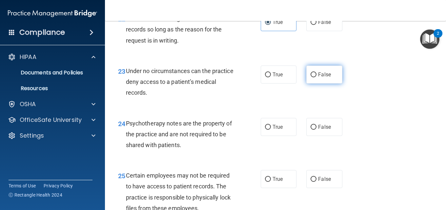
click at [327, 84] on label "False" at bounding box center [324, 75] width 36 height 18
click at [317, 77] on input "False" at bounding box center [314, 74] width 6 height 5
radio input "true"
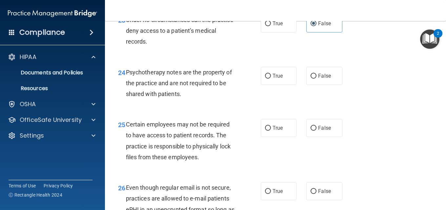
scroll to position [1607, 0]
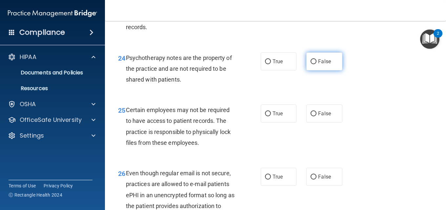
click at [324, 65] on span "False" at bounding box center [324, 61] width 13 height 6
click at [317, 64] on input "False" at bounding box center [314, 61] width 6 height 5
radio input "true"
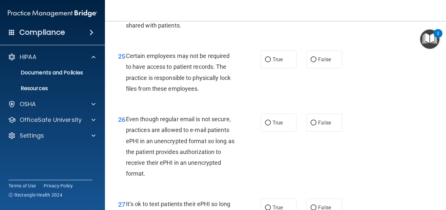
scroll to position [1673, 0]
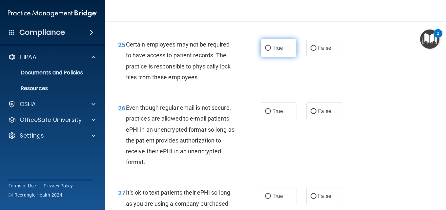
click at [274, 57] on label "True" at bounding box center [279, 48] width 36 height 18
click at [271, 51] on input "True" at bounding box center [268, 48] width 6 height 5
radio input "true"
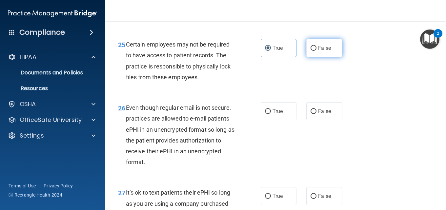
click at [312, 57] on label "False" at bounding box center [324, 48] width 36 height 18
click at [312, 51] on input "False" at bounding box center [314, 48] width 6 height 5
radio input "true"
radio input "false"
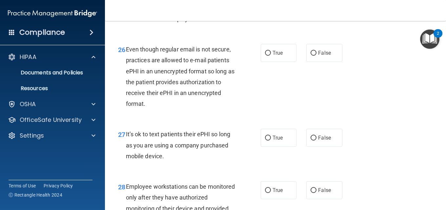
scroll to position [1738, 0]
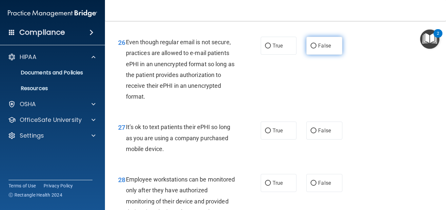
click at [322, 49] on span "False" at bounding box center [324, 46] width 13 height 6
click at [317, 49] on input "False" at bounding box center [314, 46] width 6 height 5
radio input "true"
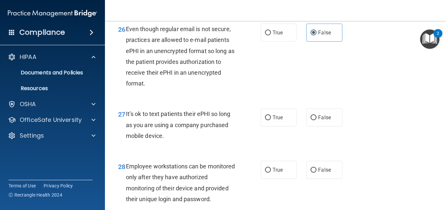
scroll to position [1771, 0]
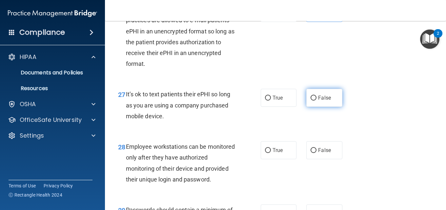
click at [313, 107] on label "False" at bounding box center [324, 98] width 36 height 18
click at [313, 101] on input "False" at bounding box center [314, 98] width 6 height 5
radio input "true"
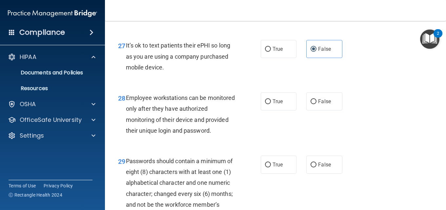
scroll to position [1837, 0]
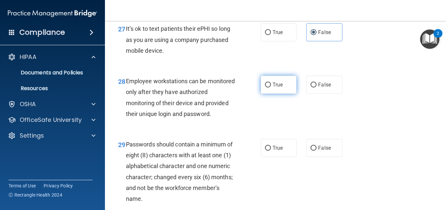
click at [275, 94] on label "True" at bounding box center [279, 85] width 36 height 18
click at [271, 88] on input "True" at bounding box center [268, 85] width 6 height 5
radio input "true"
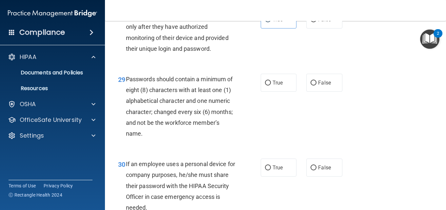
scroll to position [1902, 0]
click at [272, 92] on label "True" at bounding box center [279, 82] width 36 height 18
click at [271, 85] on input "True" at bounding box center [268, 82] width 6 height 5
radio input "true"
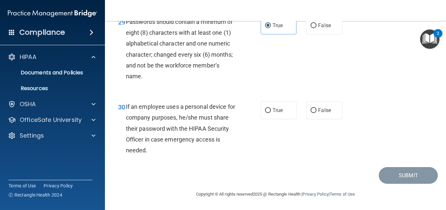
scroll to position [2001, 0]
click at [311, 119] on label "False" at bounding box center [324, 110] width 36 height 18
click at [311, 113] on input "False" at bounding box center [314, 110] width 6 height 5
radio input "true"
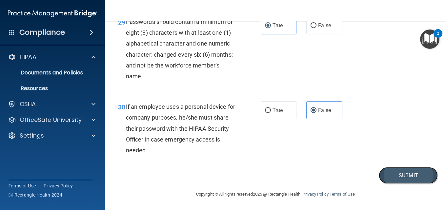
click at [402, 179] on button "Submit" at bounding box center [408, 175] width 59 height 17
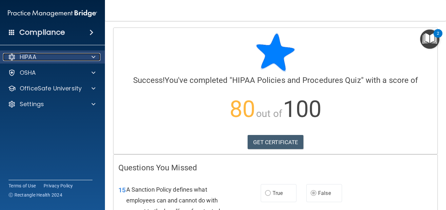
click at [72, 55] on div "HIPAA" at bounding box center [43, 57] width 81 height 8
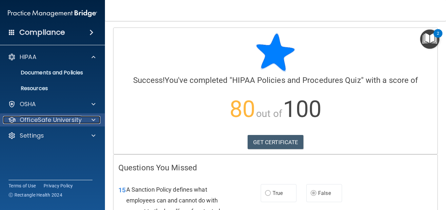
click at [77, 117] on p "OfficeSafe University" at bounding box center [51, 120] width 62 height 8
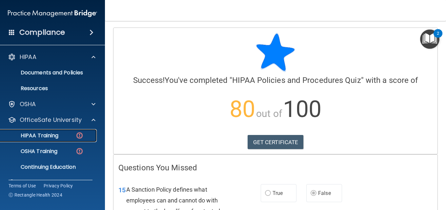
click at [59, 137] on div "HIPAA Training" at bounding box center [49, 136] width 90 height 7
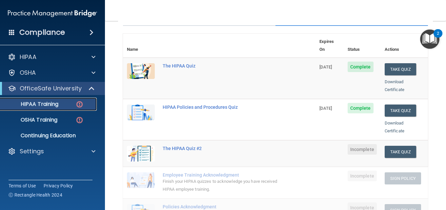
scroll to position [98, 0]
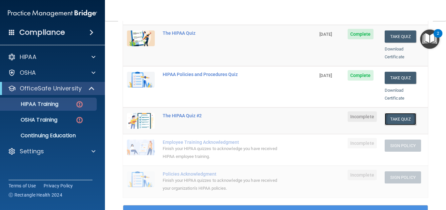
click at [400, 113] on button "Take Quiz" at bounding box center [400, 119] width 31 height 12
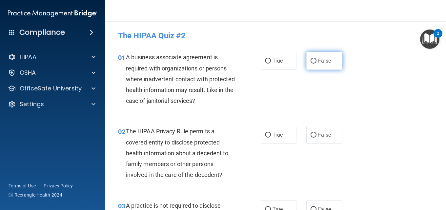
click at [312, 63] on input "False" at bounding box center [314, 61] width 6 height 5
radio input "true"
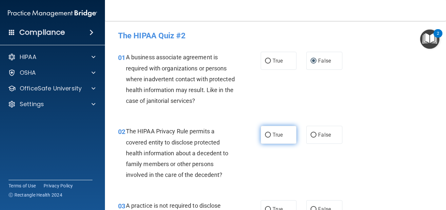
click at [267, 137] on input "True" at bounding box center [268, 135] width 6 height 5
radio input "true"
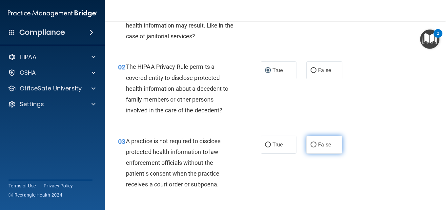
scroll to position [66, 0]
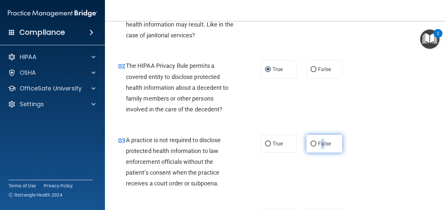
click at [319, 147] on span "False" at bounding box center [324, 144] width 13 height 6
click at [317, 147] on input "False" at bounding box center [314, 144] width 6 height 5
radio input "true"
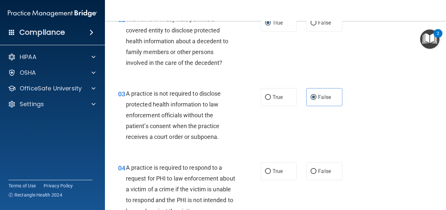
scroll to position [164, 0]
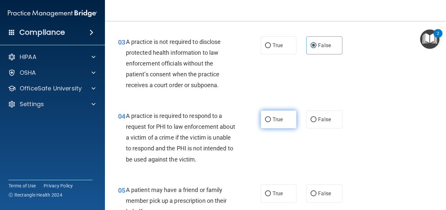
click at [270, 123] on label "True" at bounding box center [279, 120] width 36 height 18
click at [270, 122] on input "True" at bounding box center [268, 119] width 6 height 5
radio input "true"
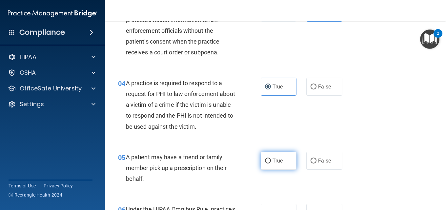
click at [276, 158] on span "True" at bounding box center [278, 161] width 10 height 6
click at [271, 159] on input "True" at bounding box center [268, 161] width 6 height 5
radio input "true"
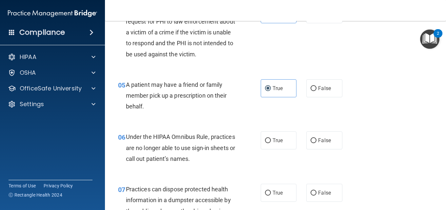
scroll to position [295, 0]
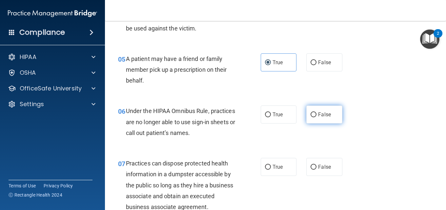
click at [325, 120] on label "False" at bounding box center [324, 115] width 36 height 18
click at [317, 117] on input "False" at bounding box center [314, 114] width 6 height 5
radio input "true"
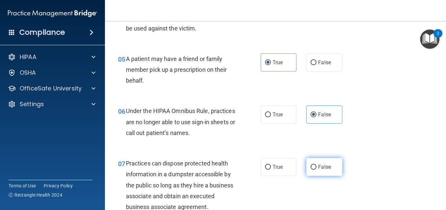
click at [318, 168] on span "False" at bounding box center [324, 167] width 13 height 6
click at [317, 168] on input "False" at bounding box center [314, 167] width 6 height 5
radio input "true"
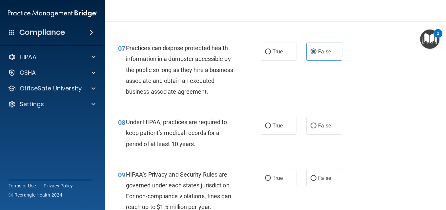
scroll to position [426, 0]
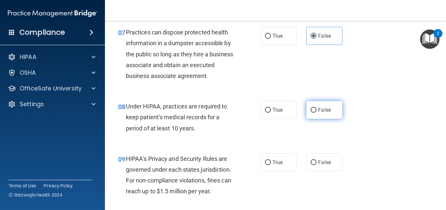
click at [318, 119] on label "False" at bounding box center [324, 110] width 36 height 18
click at [317, 113] on input "False" at bounding box center [314, 110] width 6 height 5
radio input "true"
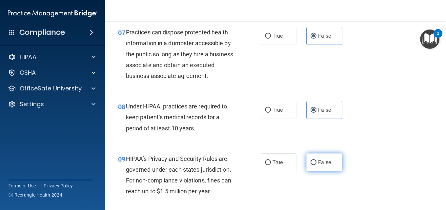
click at [327, 169] on label "False" at bounding box center [324, 162] width 36 height 18
click at [317, 165] on input "False" at bounding box center [314, 162] width 6 height 5
radio input "true"
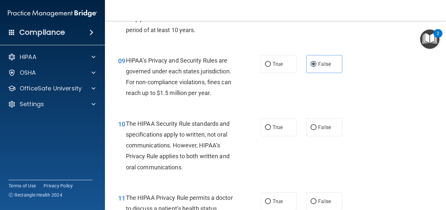
scroll to position [558, 0]
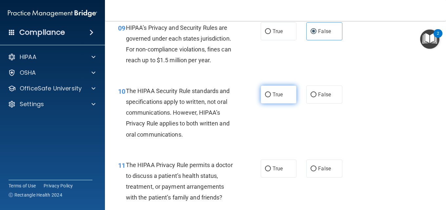
click at [273, 104] on label "True" at bounding box center [279, 95] width 36 height 18
click at [271, 97] on input "True" at bounding box center [268, 94] width 6 height 5
radio input "true"
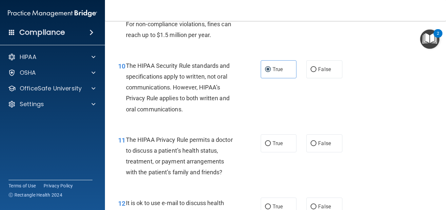
scroll to position [623, 0]
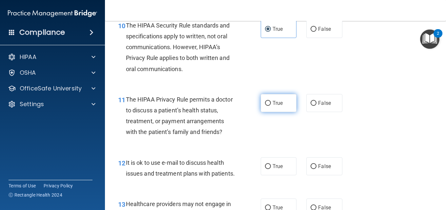
click at [272, 112] on label "True" at bounding box center [279, 103] width 36 height 18
click at [271, 106] on input "True" at bounding box center [268, 103] width 6 height 5
radio input "true"
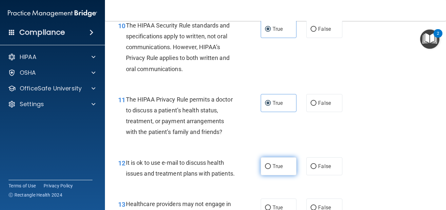
click at [273, 174] on label "True" at bounding box center [279, 166] width 36 height 18
click at [271, 169] on input "True" at bounding box center [268, 166] width 6 height 5
radio input "true"
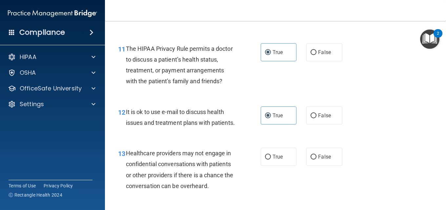
scroll to position [689, 0]
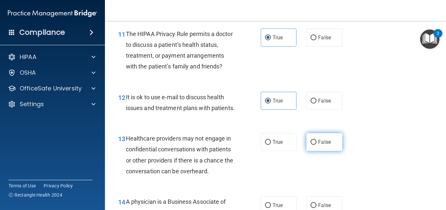
click at [318, 145] on span "False" at bounding box center [324, 142] width 13 height 6
click at [317, 145] on input "False" at bounding box center [314, 142] width 6 height 5
radio input "true"
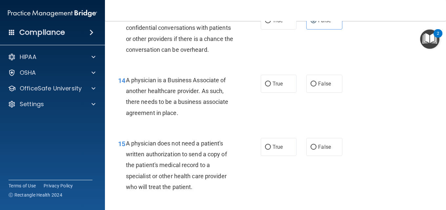
scroll to position [820, 0]
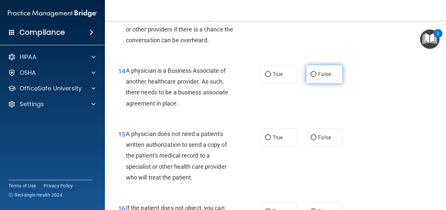
click at [313, 83] on label "False" at bounding box center [324, 74] width 36 height 18
click at [313, 77] on input "False" at bounding box center [314, 74] width 6 height 5
radio input "true"
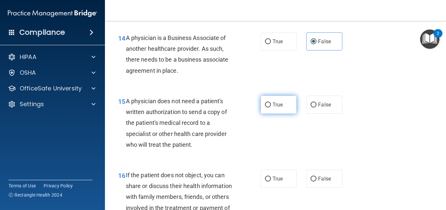
click at [280, 108] on span "True" at bounding box center [278, 105] width 10 height 6
click at [271, 108] on input "True" at bounding box center [268, 105] width 6 height 5
radio input "true"
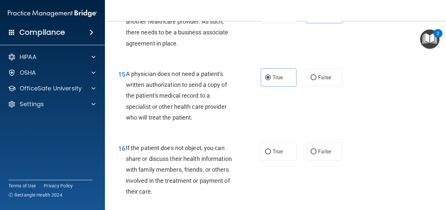
scroll to position [918, 0]
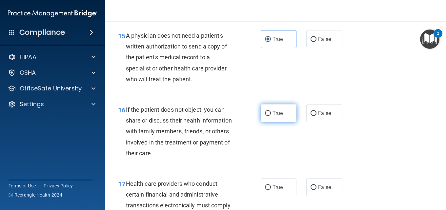
click at [275, 116] on span "True" at bounding box center [278, 113] width 10 height 6
click at [271, 116] on input "True" at bounding box center [268, 113] width 6 height 5
radio input "true"
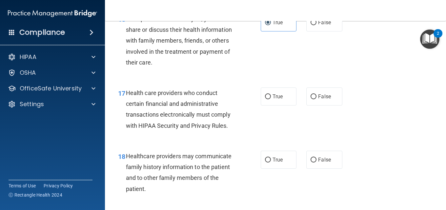
scroll to position [1017, 0]
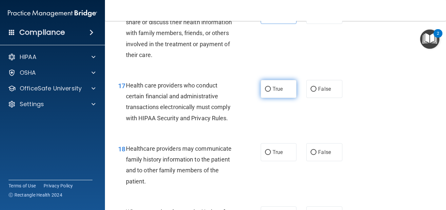
click at [273, 92] on span "True" at bounding box center [278, 89] width 10 height 6
click at [271, 92] on input "True" at bounding box center [268, 89] width 6 height 5
radio input "true"
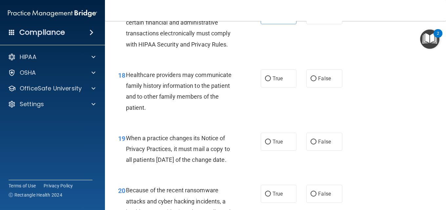
scroll to position [1115, 0]
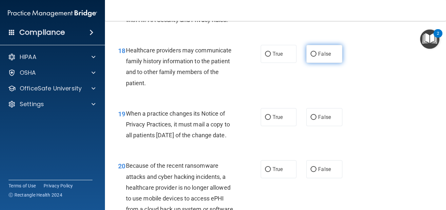
click at [328, 63] on label "False" at bounding box center [324, 54] width 36 height 18
click at [317, 57] on input "False" at bounding box center [314, 54] width 6 height 5
radio input "true"
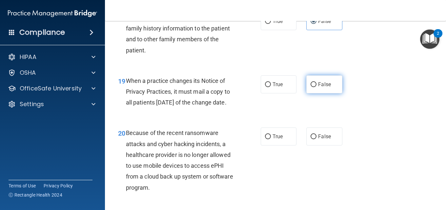
click at [331, 93] on label "False" at bounding box center [324, 84] width 36 height 18
click at [317, 87] on input "False" at bounding box center [314, 84] width 6 height 5
radio input "true"
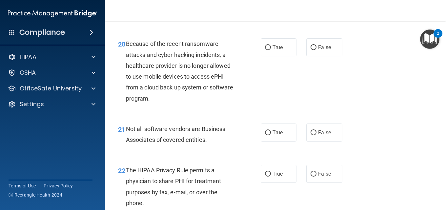
scroll to position [1246, 0]
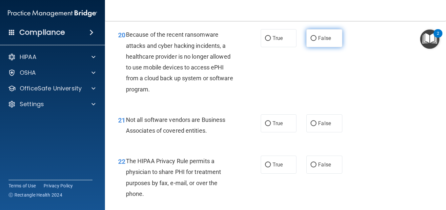
click at [329, 47] on label "False" at bounding box center [324, 38] width 36 height 18
click at [317, 41] on input "False" at bounding box center [314, 38] width 6 height 5
radio input "true"
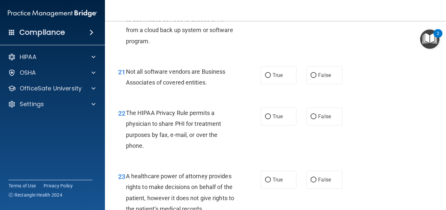
scroll to position [1312, 0]
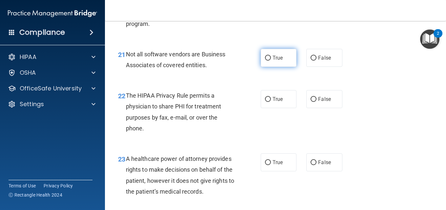
click at [270, 67] on label "True" at bounding box center [279, 58] width 36 height 18
click at [270, 61] on input "True" at bounding box center [268, 58] width 6 height 5
radio input "true"
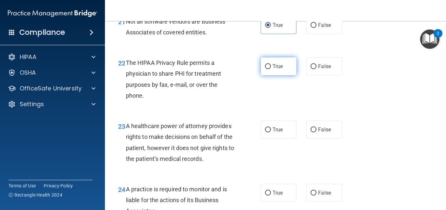
click at [274, 75] on label "True" at bounding box center [279, 66] width 36 height 18
click at [271, 69] on input "True" at bounding box center [268, 66] width 6 height 5
radio input "true"
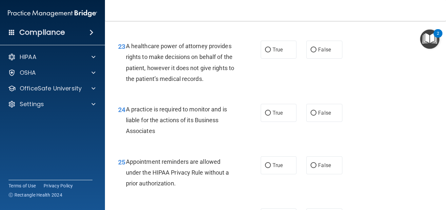
scroll to position [1443, 0]
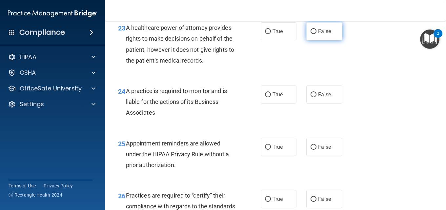
click at [315, 40] on label "False" at bounding box center [324, 31] width 36 height 18
click at [315, 34] on input "False" at bounding box center [314, 31] width 6 height 5
radio input "true"
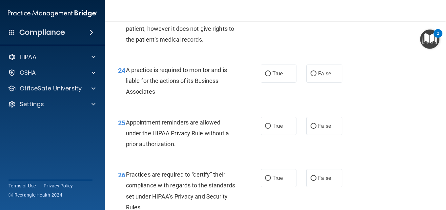
scroll to position [1476, 0]
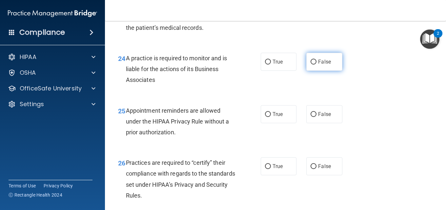
click at [313, 65] on input "False" at bounding box center [314, 62] width 6 height 5
radio input "true"
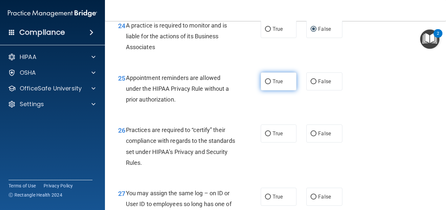
click at [281, 91] on label "True" at bounding box center [279, 81] width 36 height 18
click at [271, 84] on input "True" at bounding box center [268, 81] width 6 height 5
radio input "true"
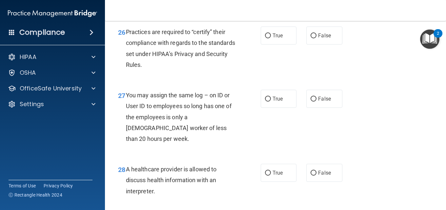
scroll to position [1607, 0]
click at [321, 44] on label "False" at bounding box center [324, 35] width 36 height 18
click at [317, 38] on input "False" at bounding box center [314, 35] width 6 height 5
radio input "true"
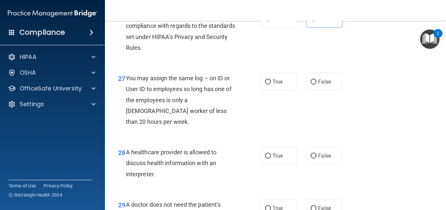
scroll to position [1673, 0]
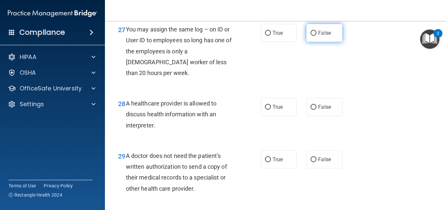
click at [318, 36] on span "False" at bounding box center [324, 33] width 13 height 6
click at [316, 36] on input "False" at bounding box center [314, 33] width 6 height 5
radio input "true"
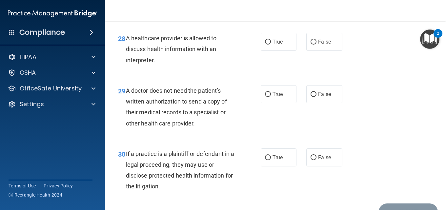
scroll to position [1738, 0]
click at [277, 51] on label "True" at bounding box center [279, 41] width 36 height 18
click at [271, 44] on input "True" at bounding box center [268, 41] width 6 height 5
radio input "true"
click at [266, 97] on input "True" at bounding box center [268, 94] width 6 height 5
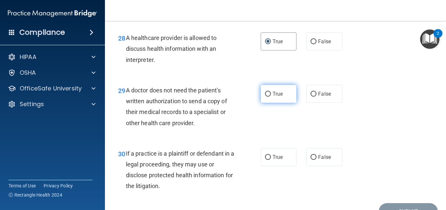
radio input "true"
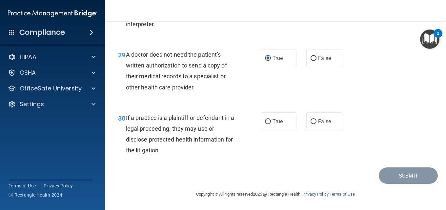
scroll to position [1796, 0]
click at [275, 115] on label "True" at bounding box center [279, 121] width 36 height 18
click at [271, 119] on input "True" at bounding box center [268, 121] width 6 height 5
radio input "true"
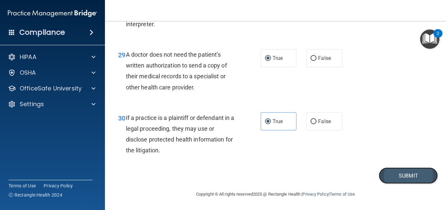
click at [390, 176] on button "Submit" at bounding box center [408, 176] width 59 height 17
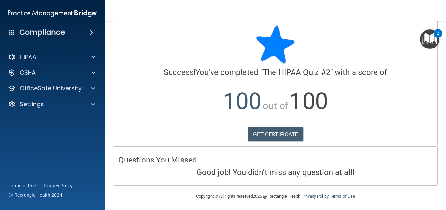
scroll to position [10, 0]
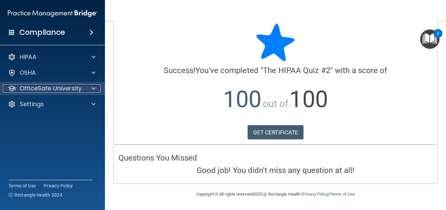
click at [90, 86] on div at bounding box center [92, 89] width 16 height 8
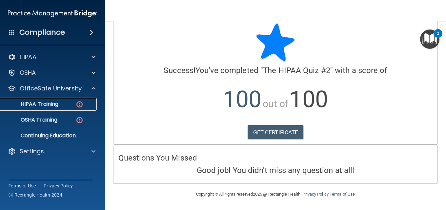
click at [62, 104] on div "HIPAA Training" at bounding box center [49, 104] width 90 height 7
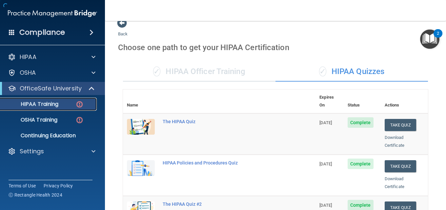
scroll to position [305, 0]
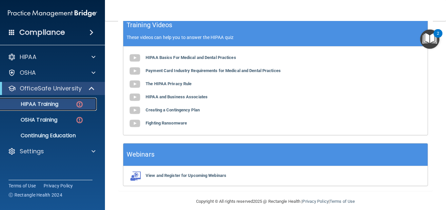
click at [44, 103] on p "HIPAA Training" at bounding box center [31, 104] width 54 height 7
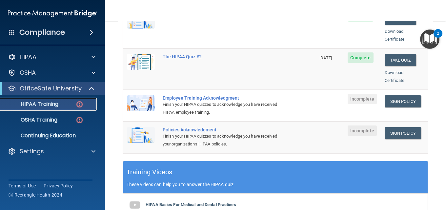
scroll to position [141, 0]
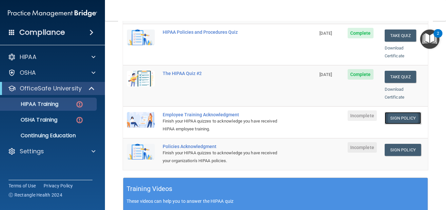
click at [398, 112] on link "Sign Policy" at bounding box center [403, 118] width 36 height 12
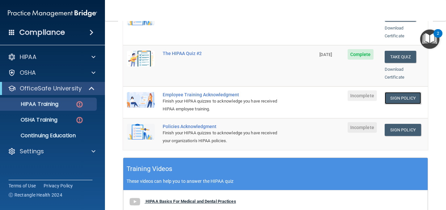
scroll to position [197, 0]
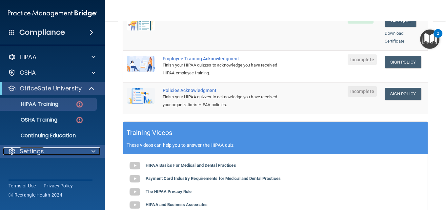
click at [90, 153] on div at bounding box center [92, 152] width 16 height 8
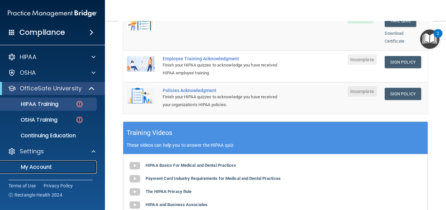
click at [36, 166] on p "My Account" at bounding box center [49, 167] width 90 height 7
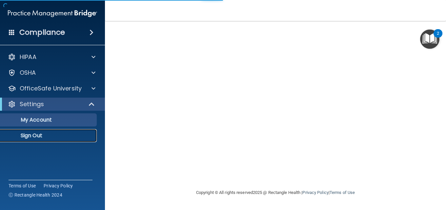
click at [31, 133] on p "Sign Out" at bounding box center [49, 136] width 90 height 7
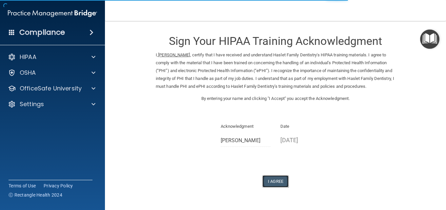
click at [273, 179] on button "I Agree" at bounding box center [275, 181] width 26 height 12
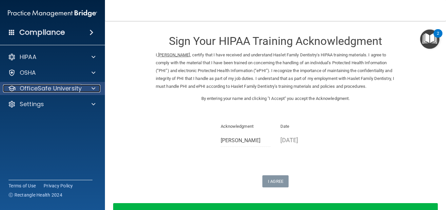
click at [84, 86] on div "OfficeSafe University" at bounding box center [43, 89] width 81 height 8
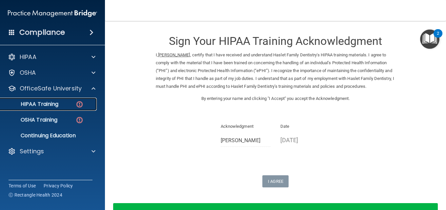
click at [63, 105] on div "HIPAA Training" at bounding box center [49, 104] width 90 height 7
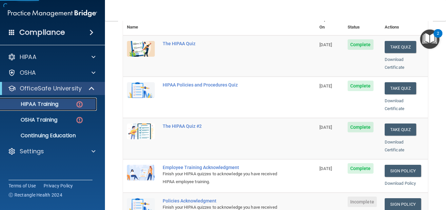
scroll to position [197, 0]
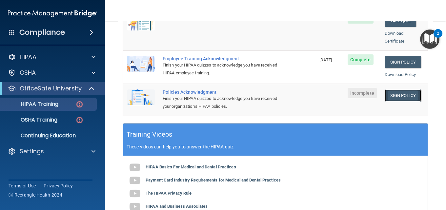
click at [398, 90] on link "Sign Policy" at bounding box center [403, 96] width 36 height 12
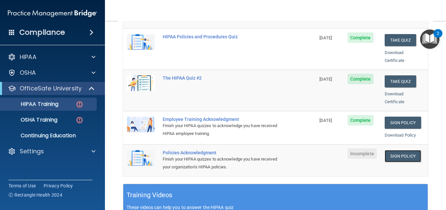
scroll to position [131, 0]
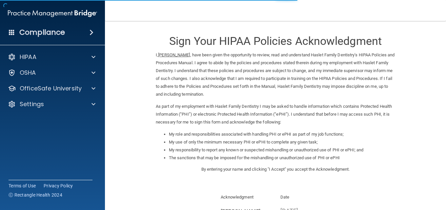
scroll to position [90, 0]
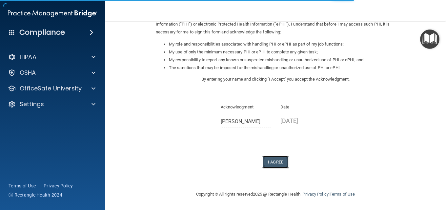
click at [277, 161] on button "I Agree" at bounding box center [275, 162] width 26 height 12
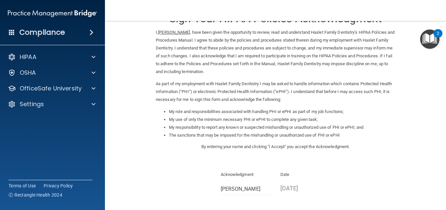
scroll to position [0, 0]
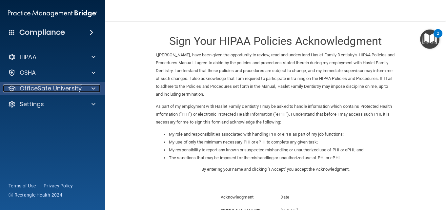
click at [100, 89] on div at bounding box center [92, 89] width 16 height 8
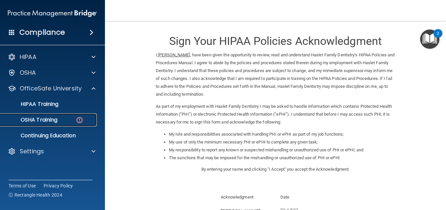
click at [77, 121] on img at bounding box center [79, 120] width 8 height 8
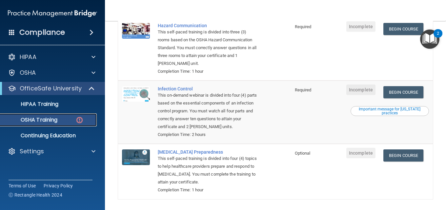
scroll to position [145, 0]
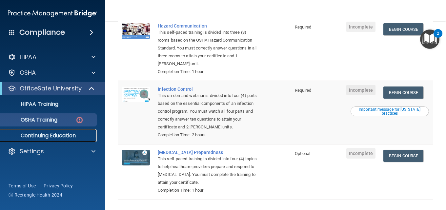
click at [58, 133] on p "Continuing Education" at bounding box center [49, 136] width 90 height 7
